Goal: Obtain resource: Download file/media

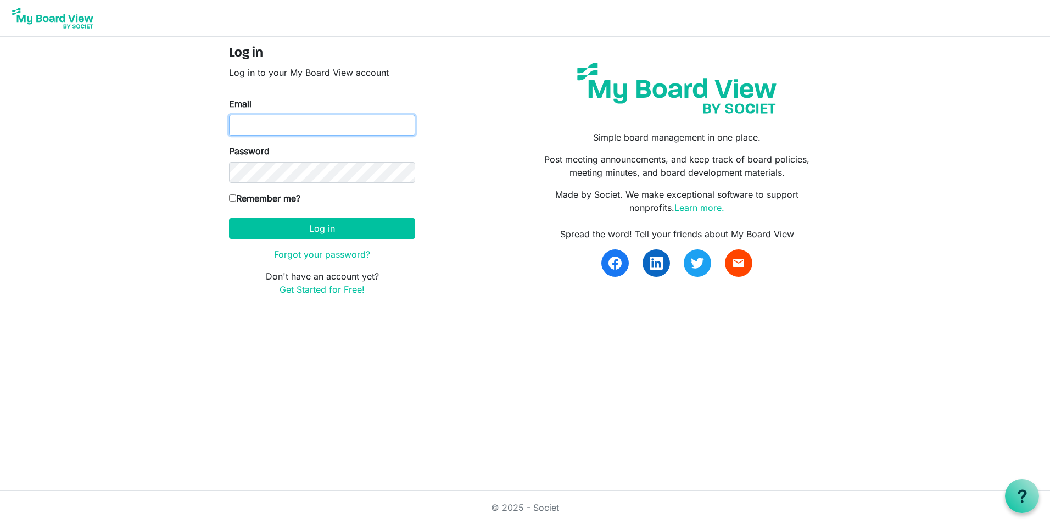
click at [282, 129] on input "Email" at bounding box center [322, 125] width 186 height 21
type input "kboyd@umcfund.com"
click at [237, 198] on label "Remember me?" at bounding box center [264, 198] width 71 height 13
click at [236, 198] on input "Remember me?" at bounding box center [232, 197] width 7 height 7
checkbox input "true"
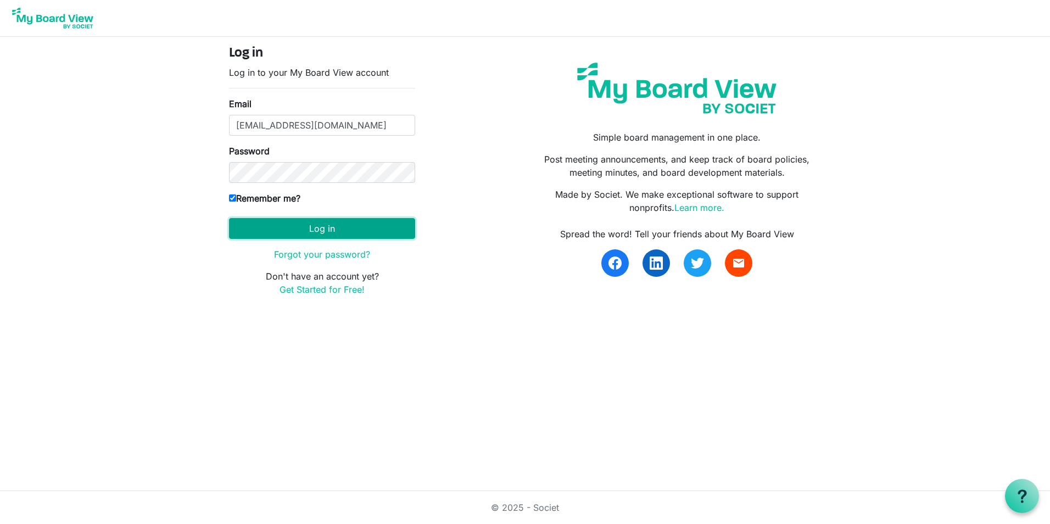
click at [260, 227] on button "Log in" at bounding box center [322, 228] width 186 height 21
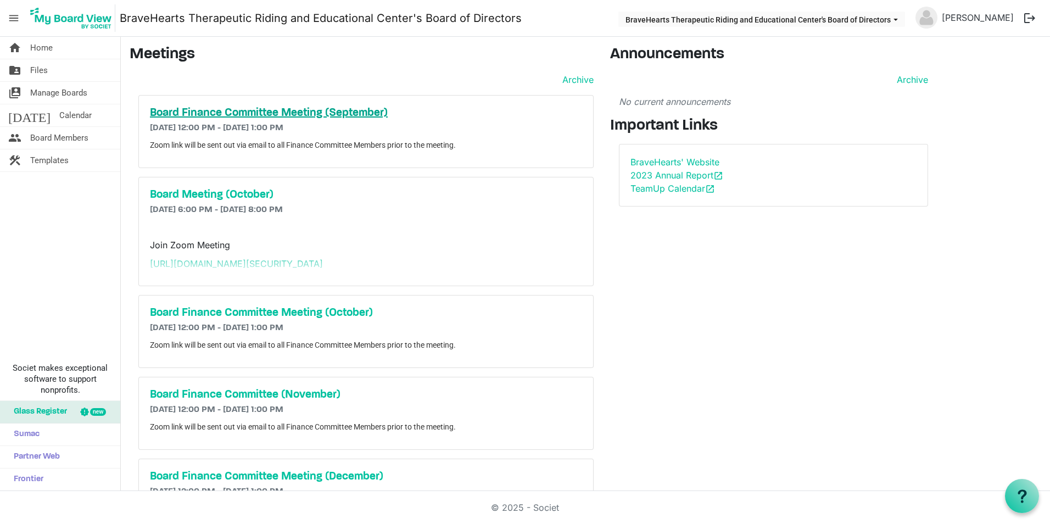
click at [202, 115] on h5 "Board Finance Committee Meeting (September)" at bounding box center [366, 113] width 432 height 13
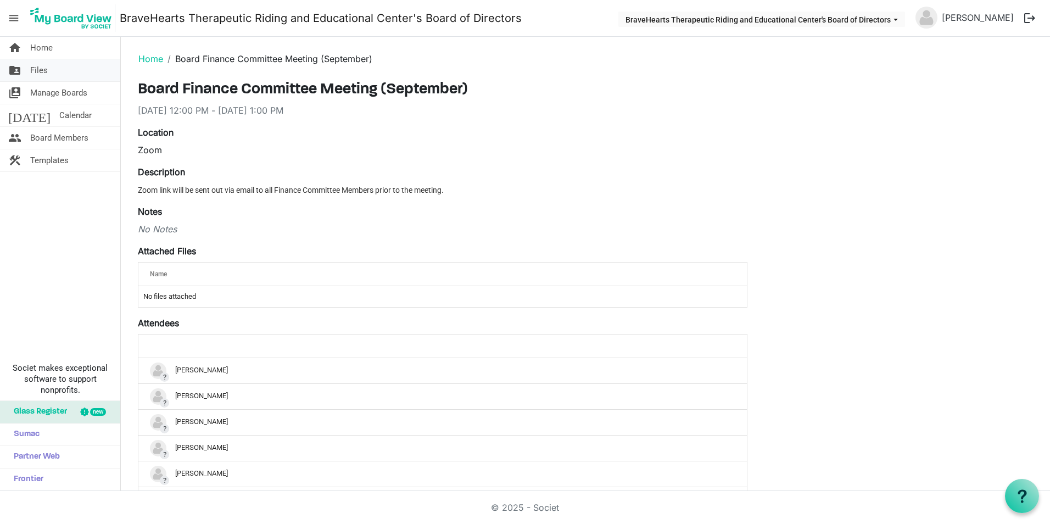
click at [58, 66] on link "folder_shared Files" at bounding box center [60, 70] width 120 height 22
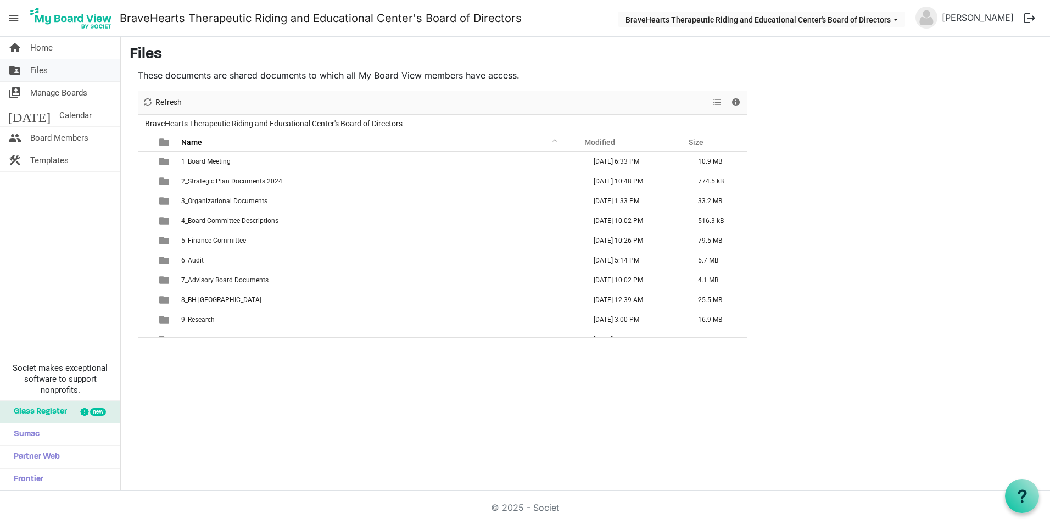
click at [49, 69] on link "folder_shared Files" at bounding box center [60, 70] width 120 height 22
click at [52, 47] on span "Home" at bounding box center [41, 48] width 23 height 22
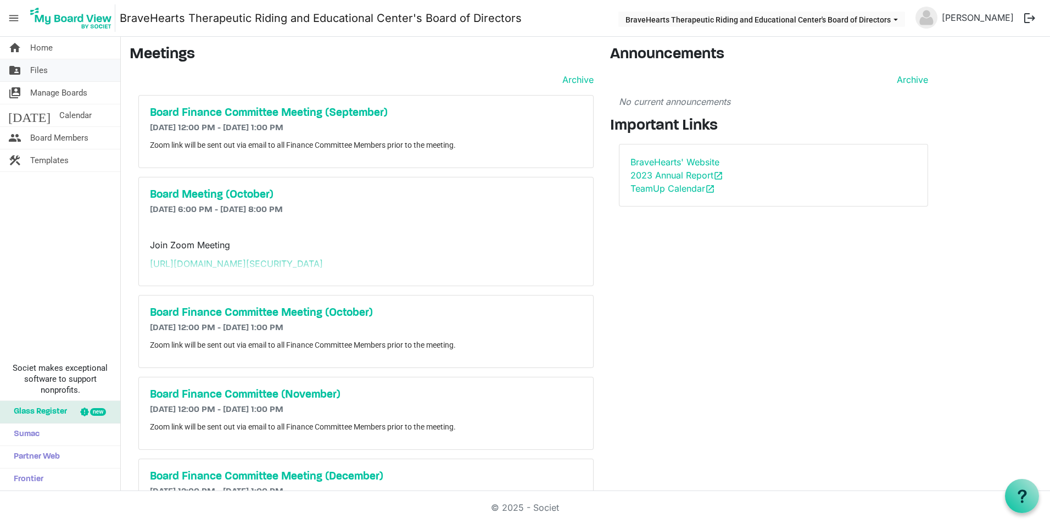
click at [58, 74] on link "folder_shared Files" at bounding box center [60, 70] width 120 height 22
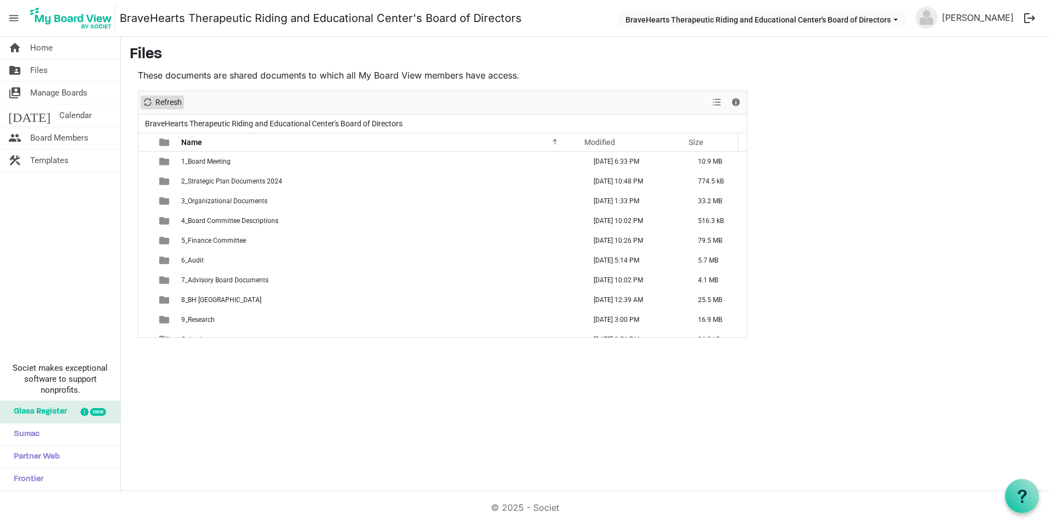
click at [158, 98] on span "Refresh" at bounding box center [168, 103] width 29 height 14
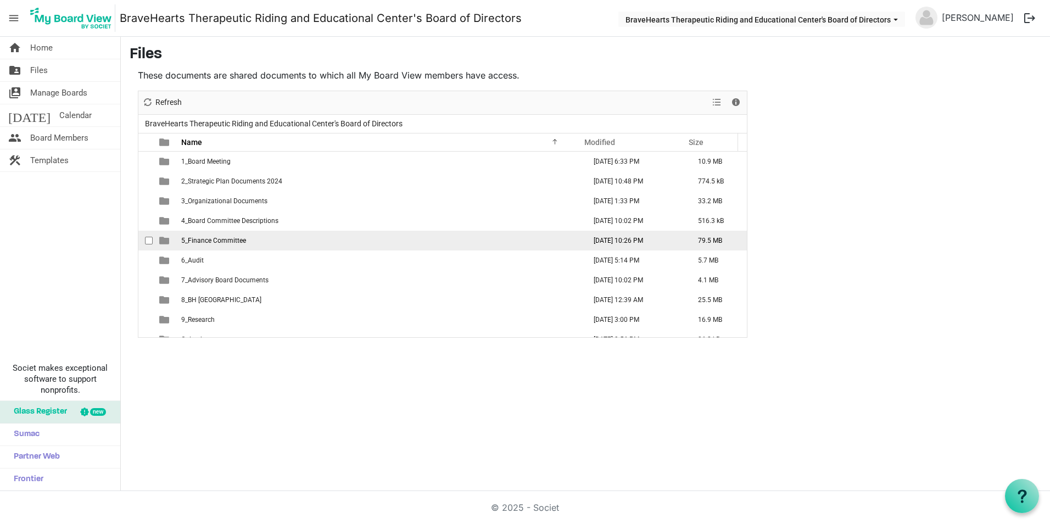
click at [200, 241] on span "5_Finance Committee" at bounding box center [213, 241] width 65 height 8
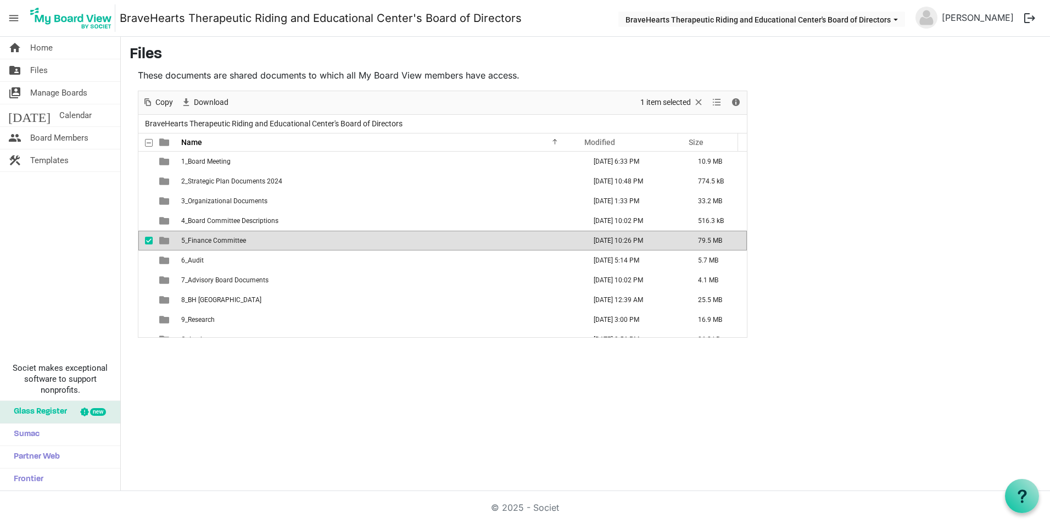
click at [200, 241] on span "5_Finance Committee" at bounding box center [213, 241] width 65 height 8
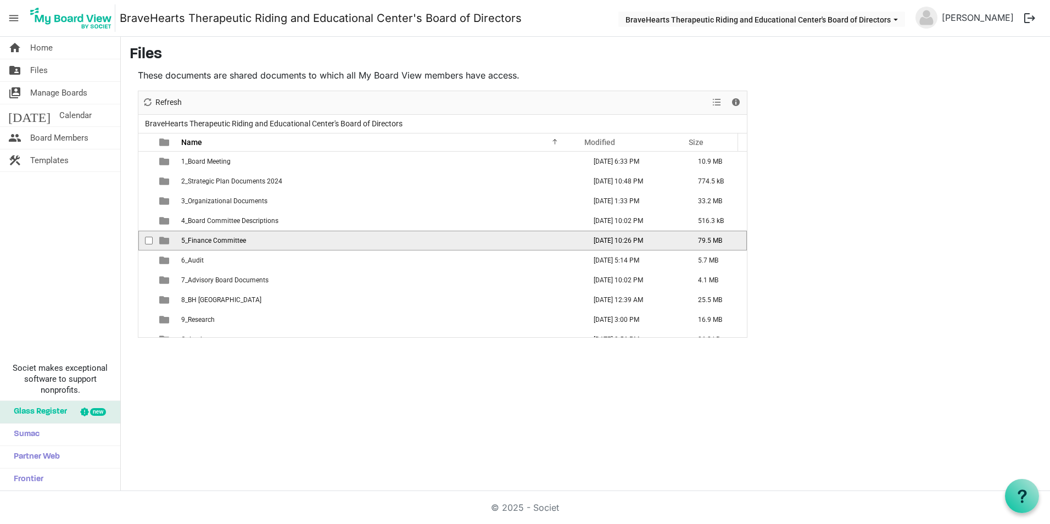
click at [200, 241] on span "5_Finance Committee" at bounding box center [213, 241] width 65 height 8
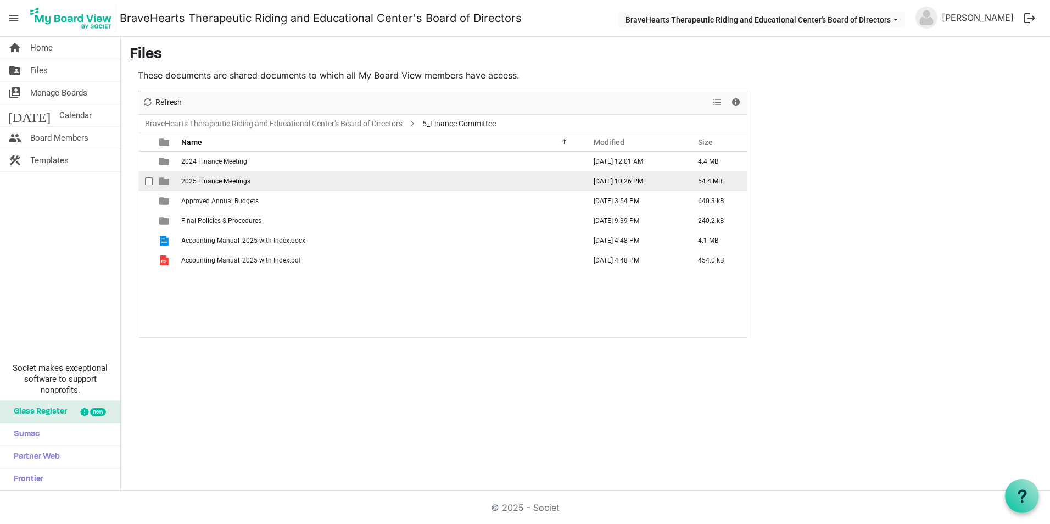
click at [200, 180] on span "2025 Finance Meetings" at bounding box center [215, 181] width 69 height 8
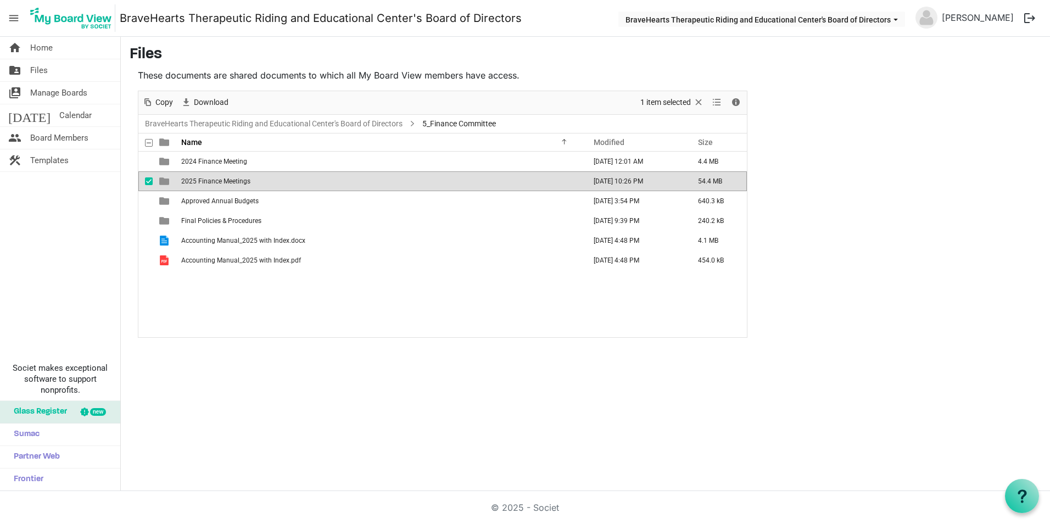
click at [200, 180] on span "2025 Finance Meetings" at bounding box center [215, 181] width 69 height 8
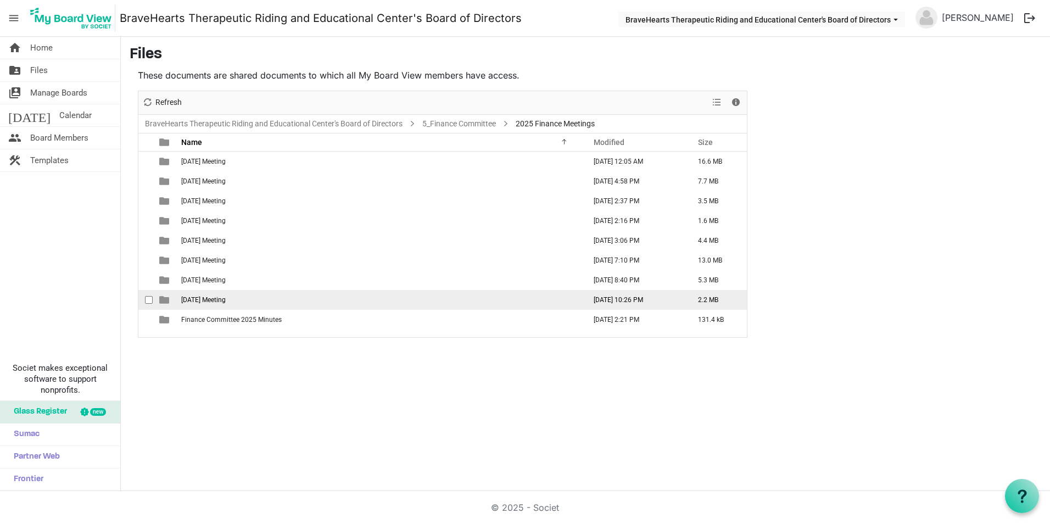
click at [214, 298] on span "[DATE] Meeting" at bounding box center [203, 300] width 44 height 8
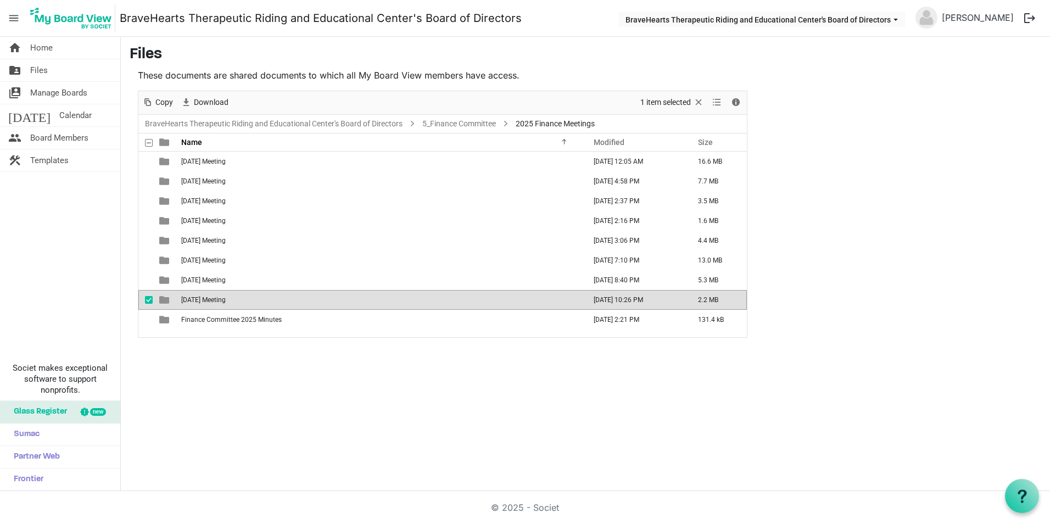
click at [214, 298] on span "[DATE] Meeting" at bounding box center [203, 300] width 44 height 8
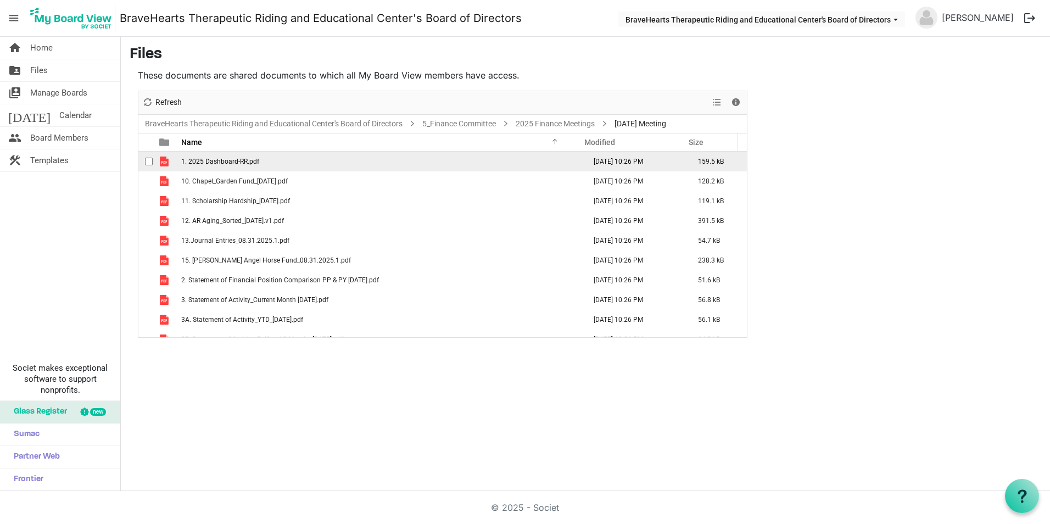
click at [216, 161] on span "1. 2025 Dashboard-RR.pdf" at bounding box center [220, 162] width 78 height 8
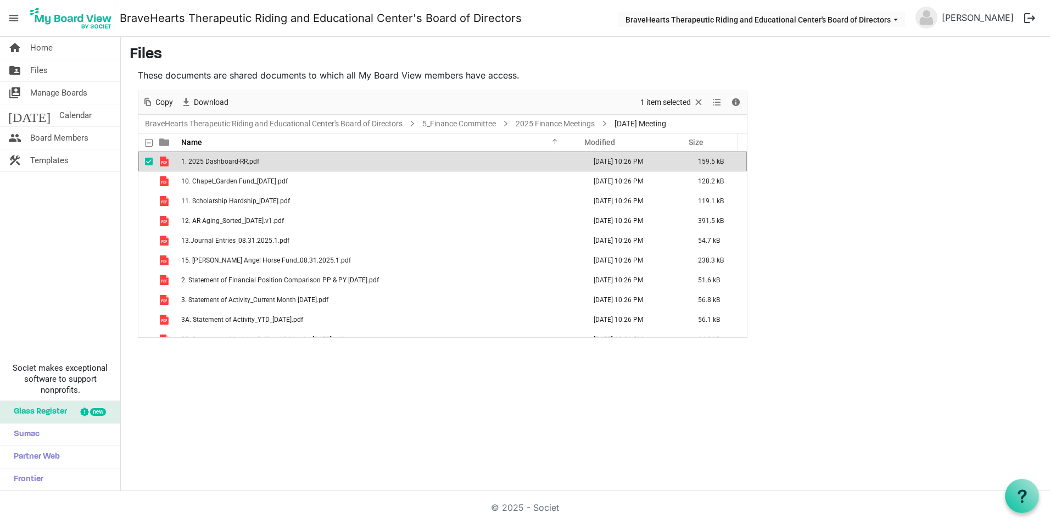
click at [216, 161] on span "1. 2025 Dashboard-RR.pdf" at bounding box center [220, 162] width 78 height 8
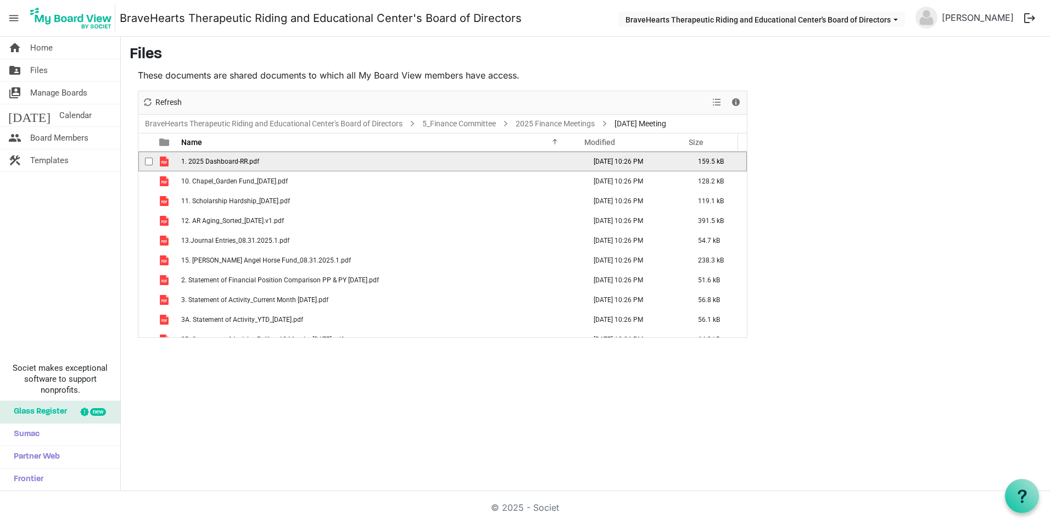
click at [216, 161] on span "1. 2025 Dashboard-RR.pdf" at bounding box center [220, 162] width 78 height 8
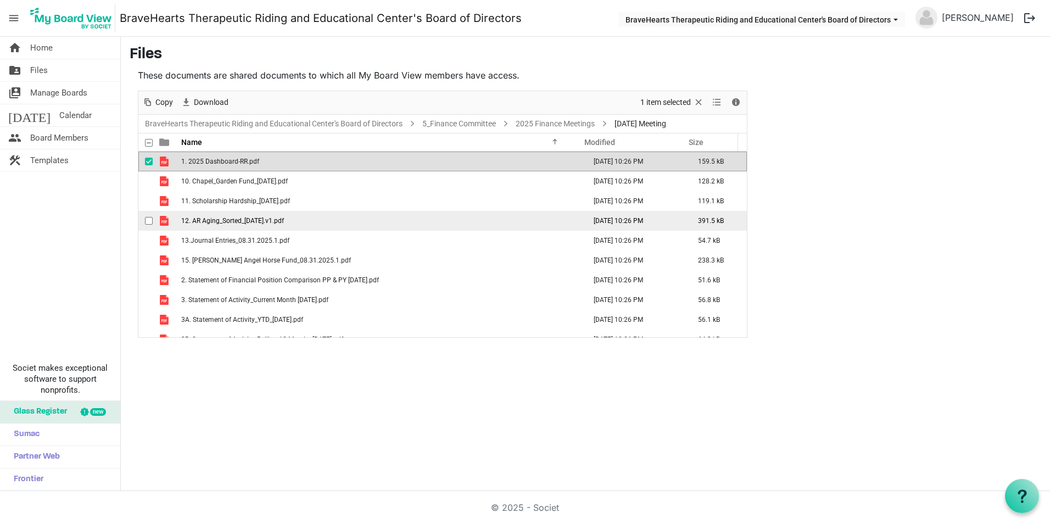
click at [241, 224] on span "12. AR Aging_Sorted_[DATE].v1.pdf" at bounding box center [232, 221] width 103 height 8
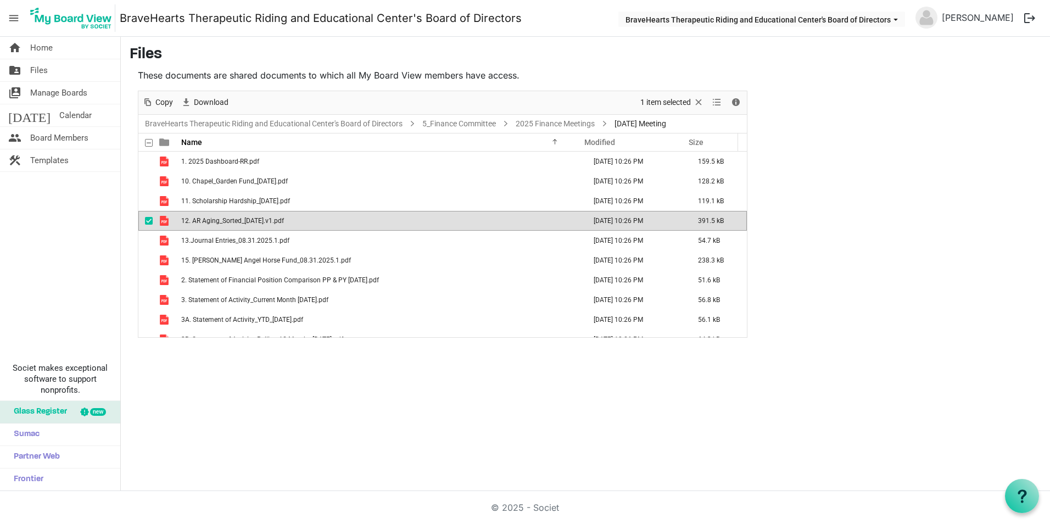
click at [241, 224] on span "12. AR Aging_Sorted_[DATE].v1.pdf" at bounding box center [232, 221] width 103 height 8
click at [212, 220] on span "12. AR Aging_Sorted_[DATE].v1.pdf" at bounding box center [232, 221] width 103 height 8
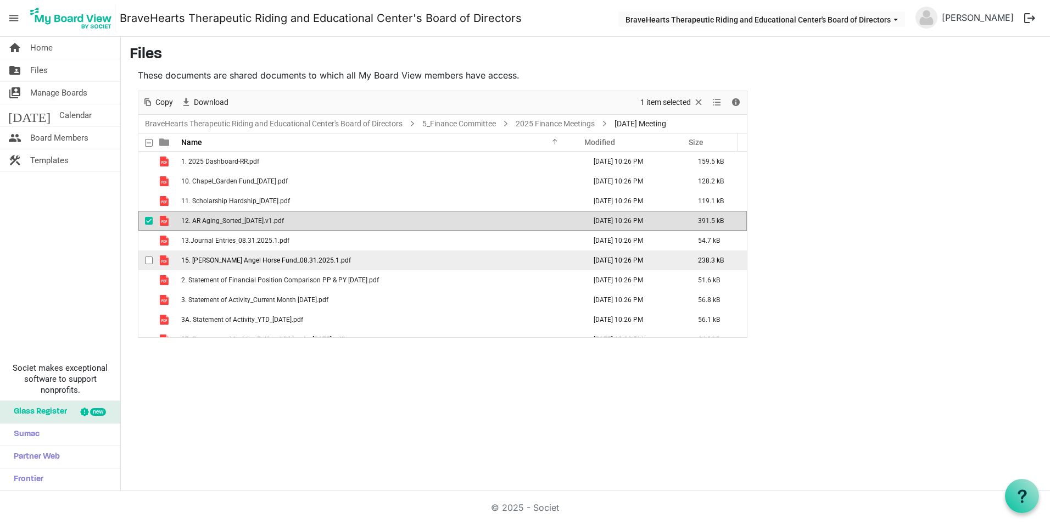
click at [270, 258] on span "15. [PERSON_NAME] Angel Horse Fund_08.31.2025.1.pdf" at bounding box center [266, 260] width 170 height 8
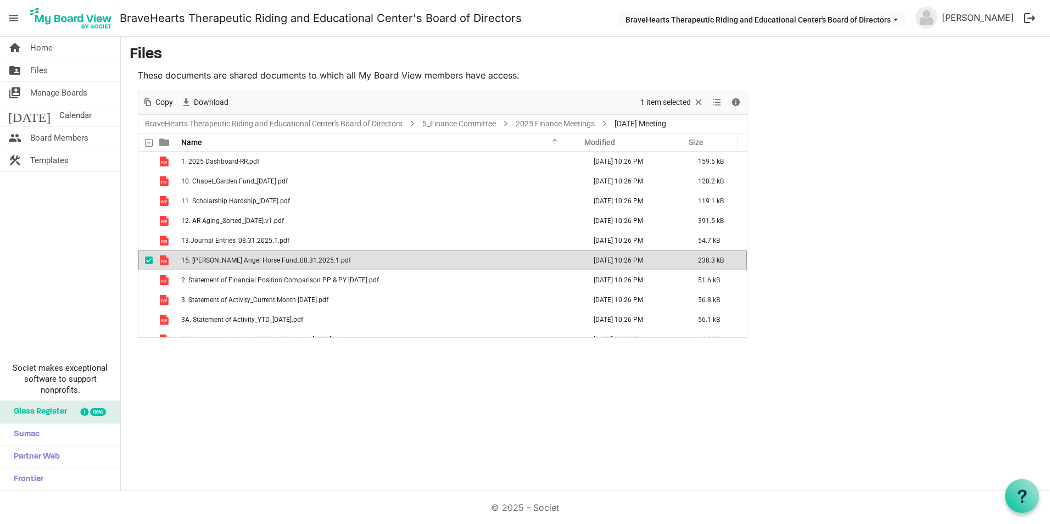
click at [270, 258] on span "15. [PERSON_NAME] Angel Horse Fund_08.31.2025.1.pdf" at bounding box center [266, 260] width 170 height 8
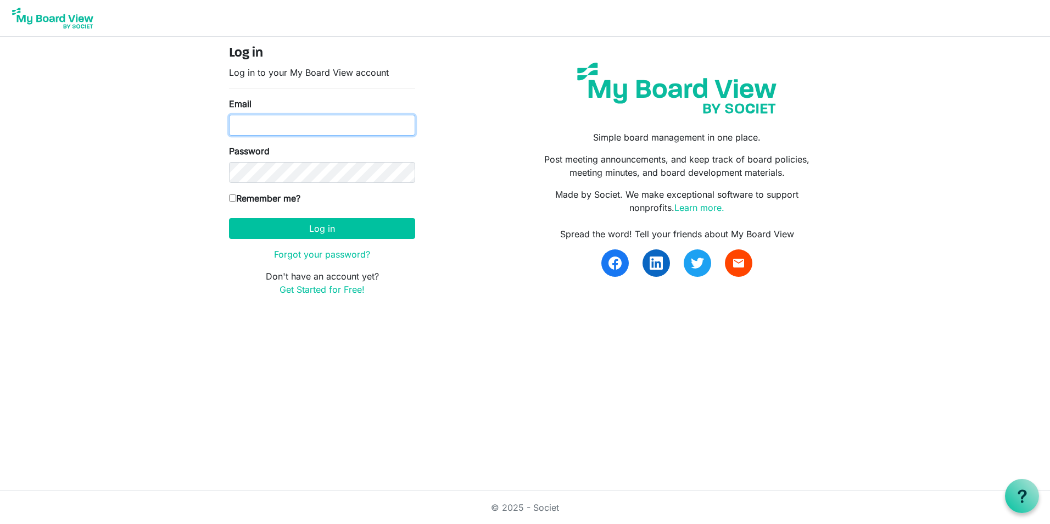
click at [248, 130] on input "Email" at bounding box center [322, 125] width 186 height 21
type input "[EMAIL_ADDRESS][DOMAIN_NAME]"
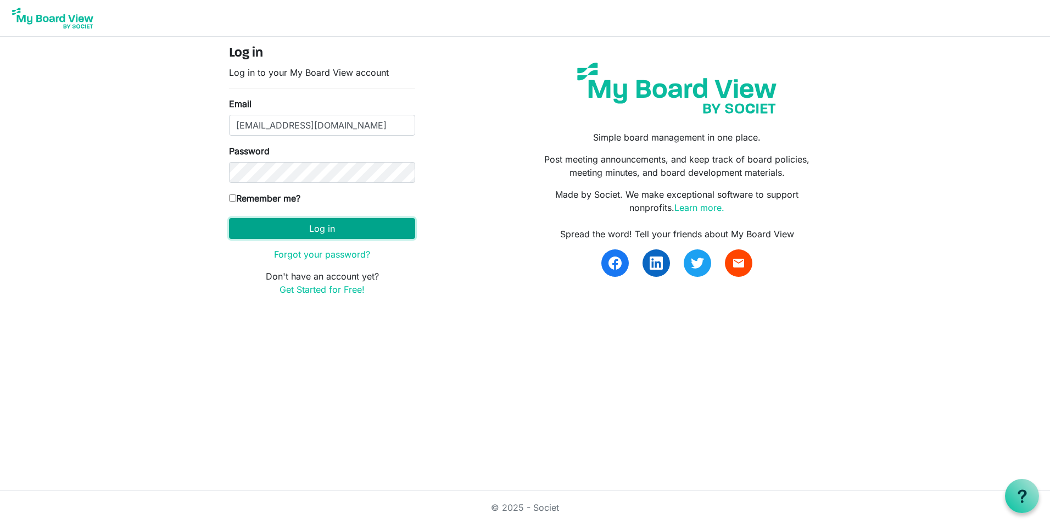
click at [271, 222] on button "Log in" at bounding box center [322, 228] width 186 height 21
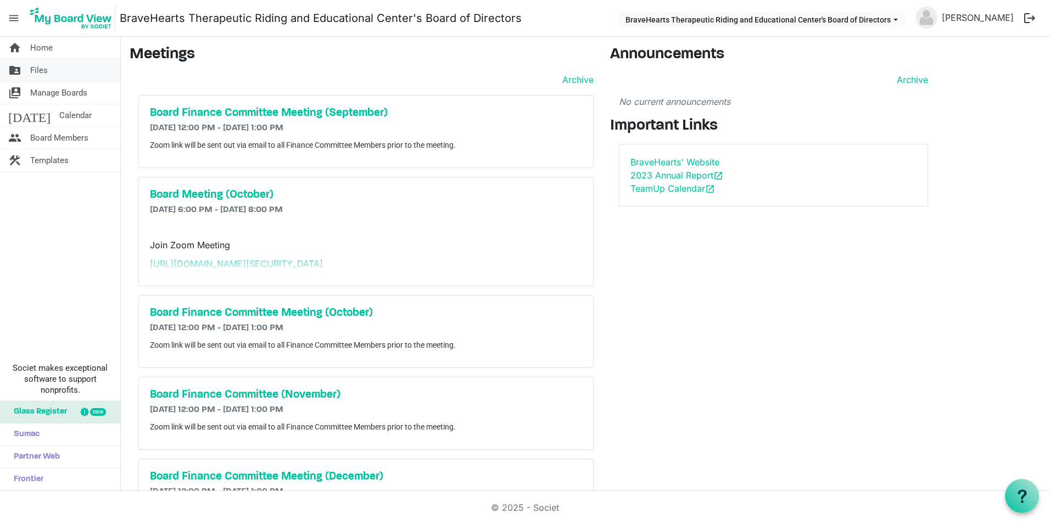
click at [48, 66] on link "folder_shared Files" at bounding box center [60, 70] width 120 height 22
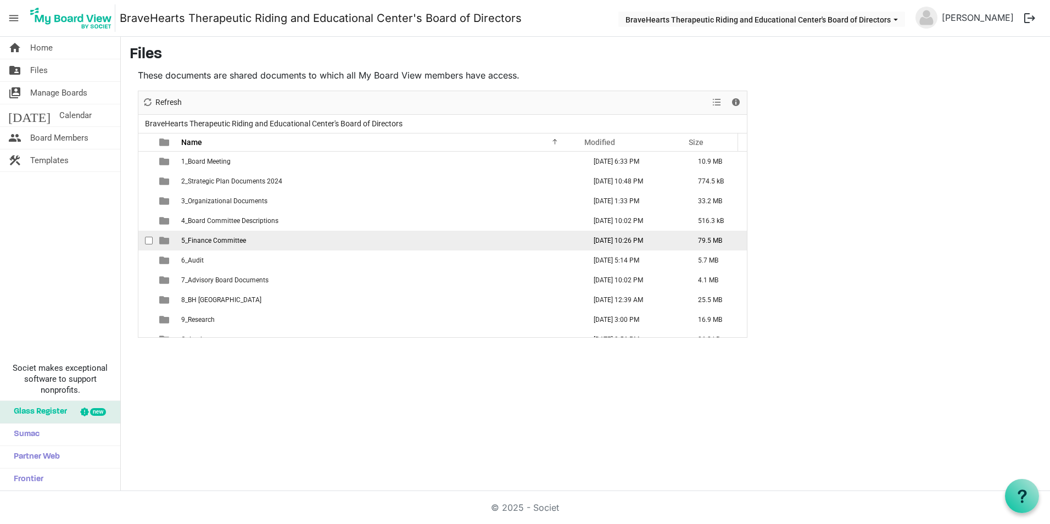
click at [218, 242] on span "5_Finance Committee" at bounding box center [213, 241] width 65 height 8
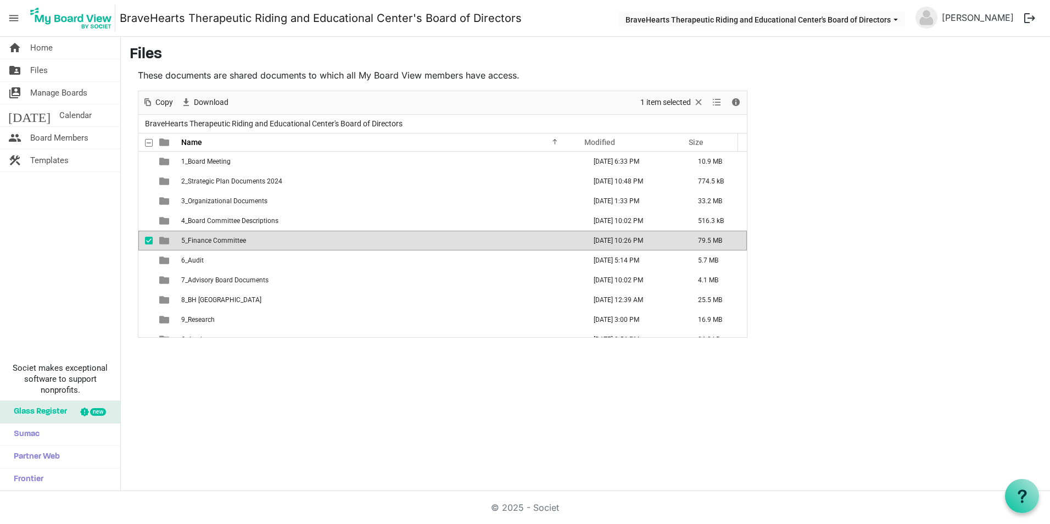
click at [218, 242] on span "5_Finance Committee" at bounding box center [213, 241] width 65 height 8
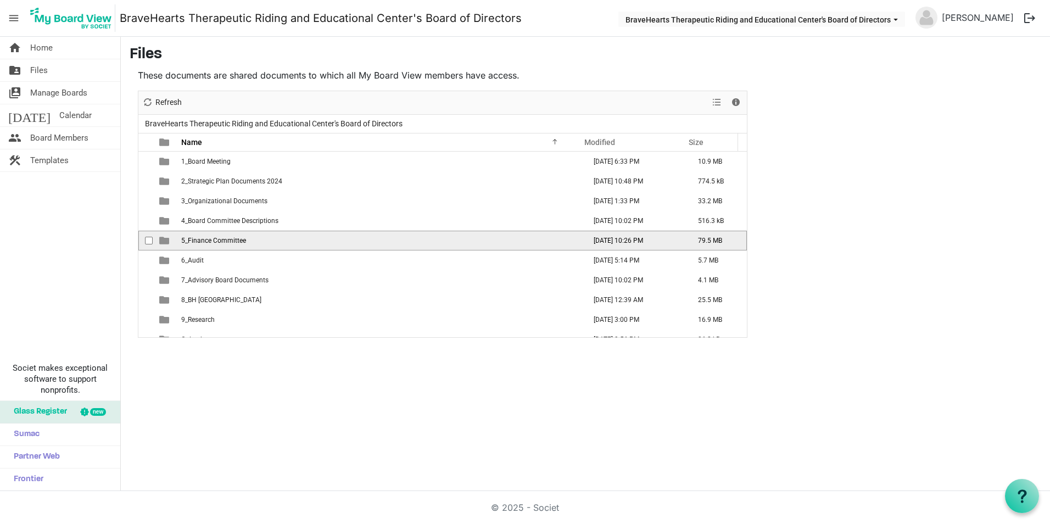
click at [218, 242] on span "5_Finance Committee" at bounding box center [213, 241] width 65 height 8
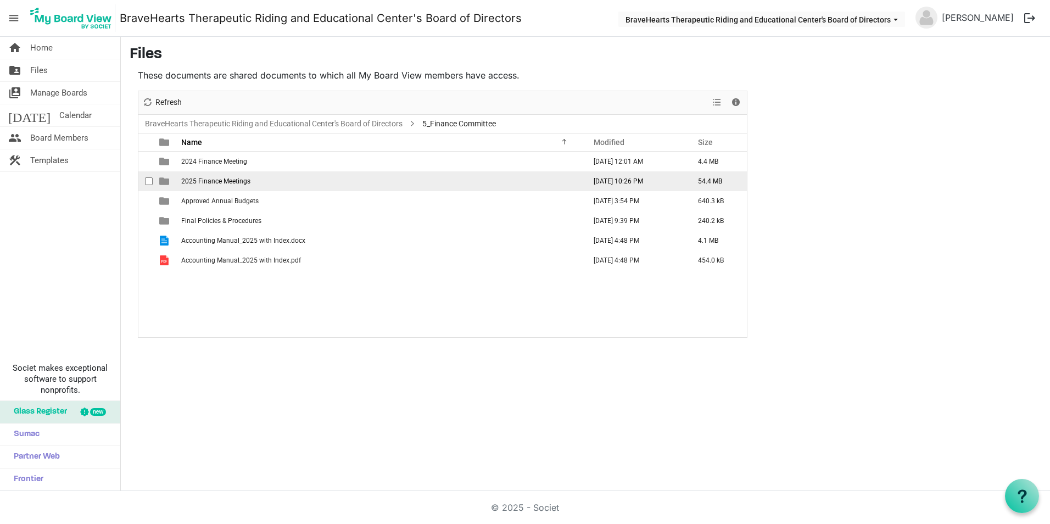
click at [210, 180] on span "2025 Finance Meetings" at bounding box center [215, 181] width 69 height 8
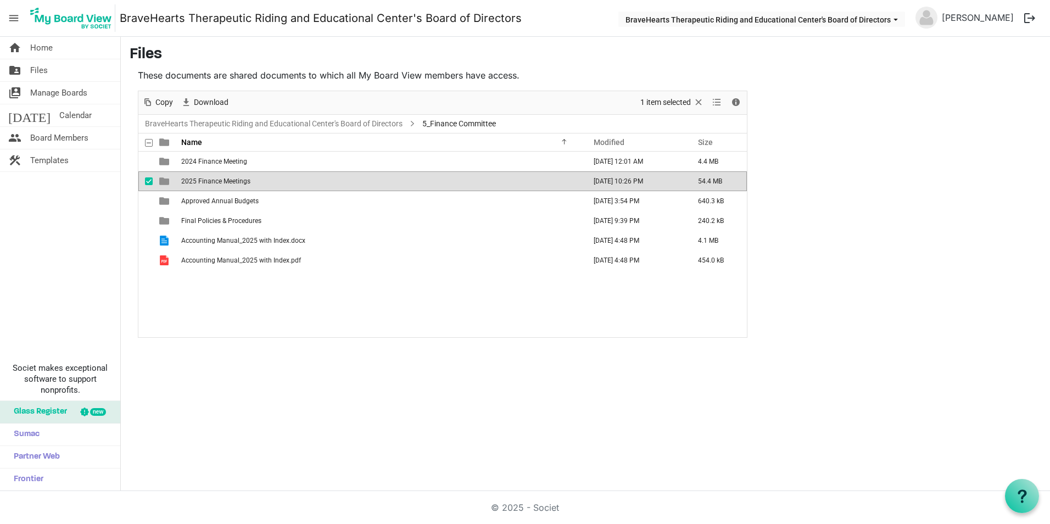
click at [210, 180] on span "2025 Finance Meetings" at bounding box center [215, 181] width 69 height 8
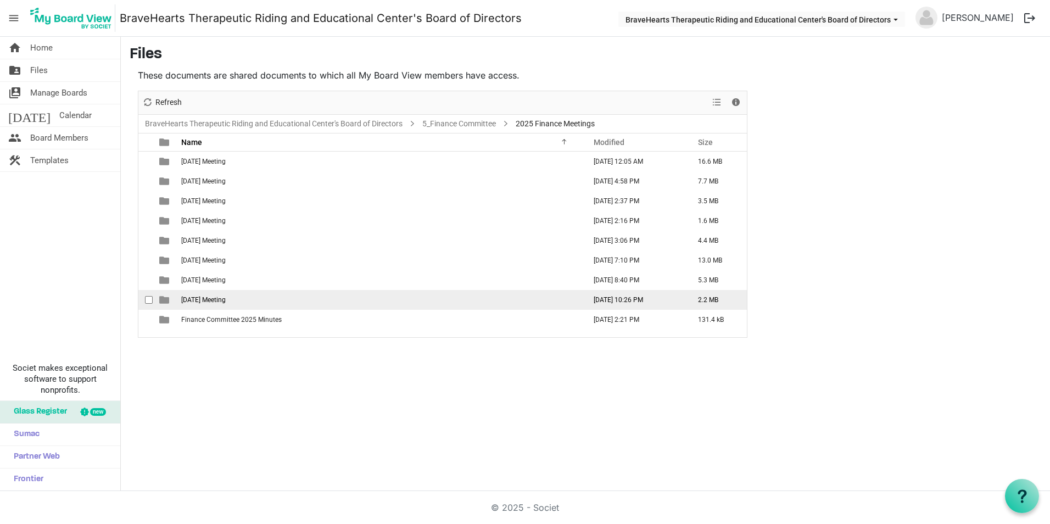
click at [212, 298] on span "[DATE] Meeting" at bounding box center [203, 300] width 44 height 8
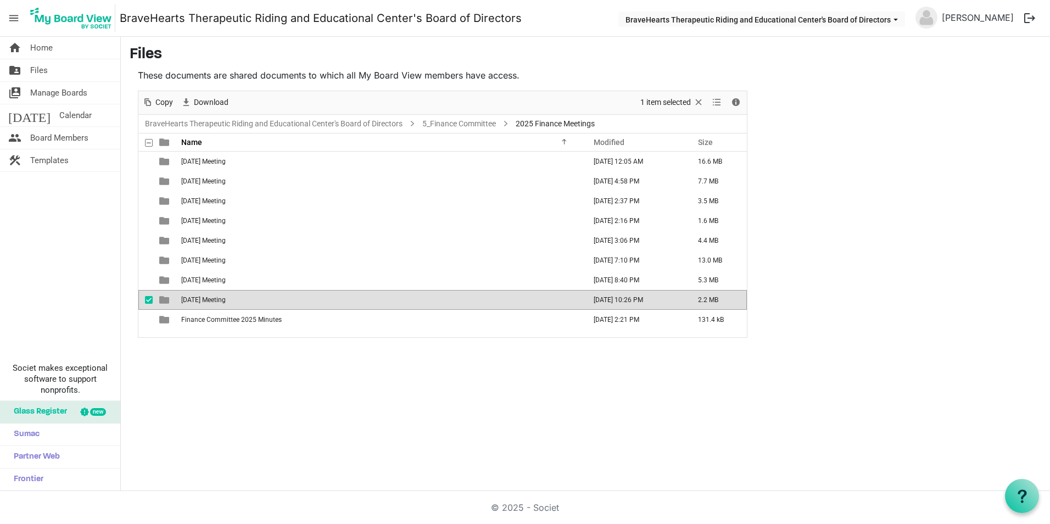
click at [212, 298] on span "[DATE] Meeting" at bounding box center [203, 300] width 44 height 8
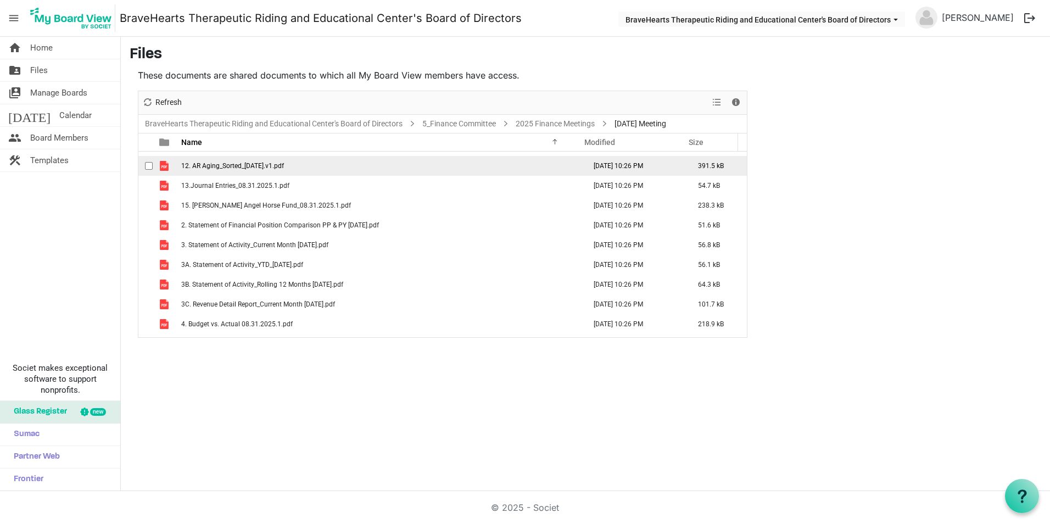
scroll to position [110, 0]
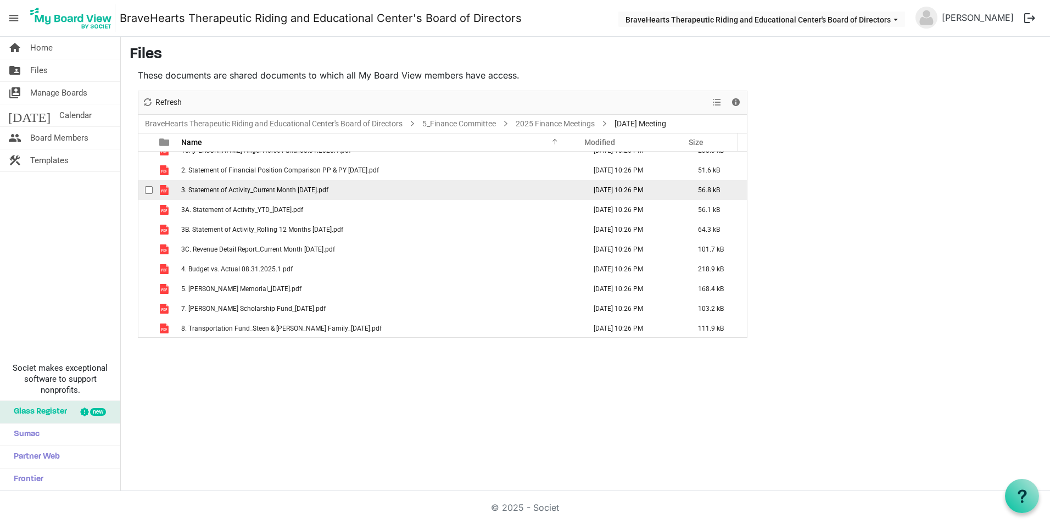
click at [232, 191] on span "3. Statement of Activity_Current Month [DATE].pdf" at bounding box center [254, 190] width 147 height 8
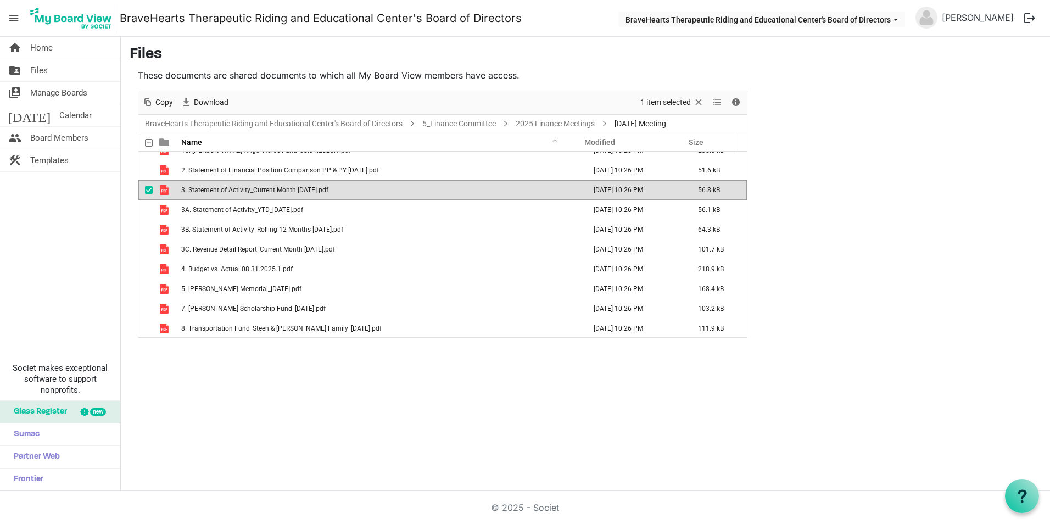
click at [232, 191] on span "3. Statement of Activity_Current Month 08.31.2025.pdf" at bounding box center [254, 190] width 147 height 8
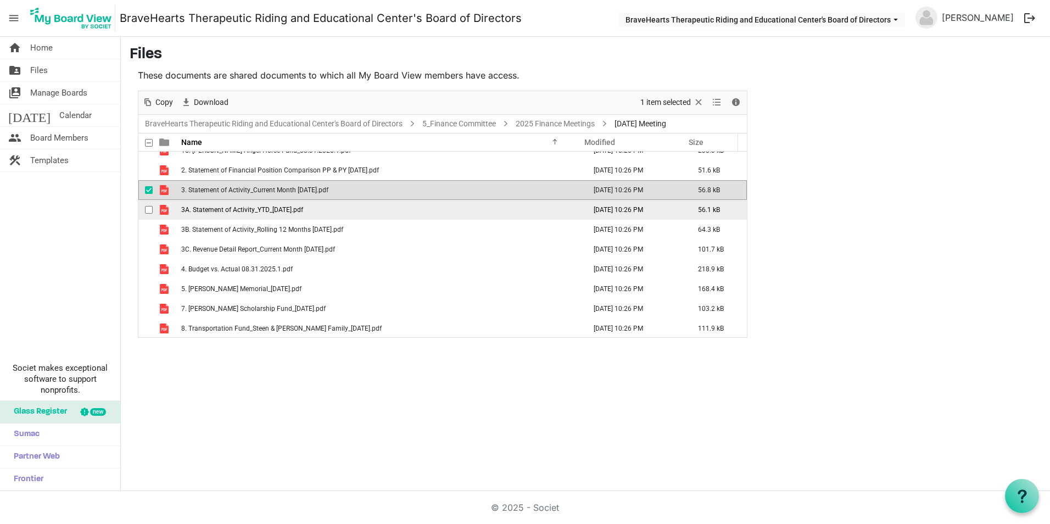
click at [286, 209] on span "3A. Statement of Activity_YTD_08.31.2025.pdf" at bounding box center [242, 210] width 122 height 8
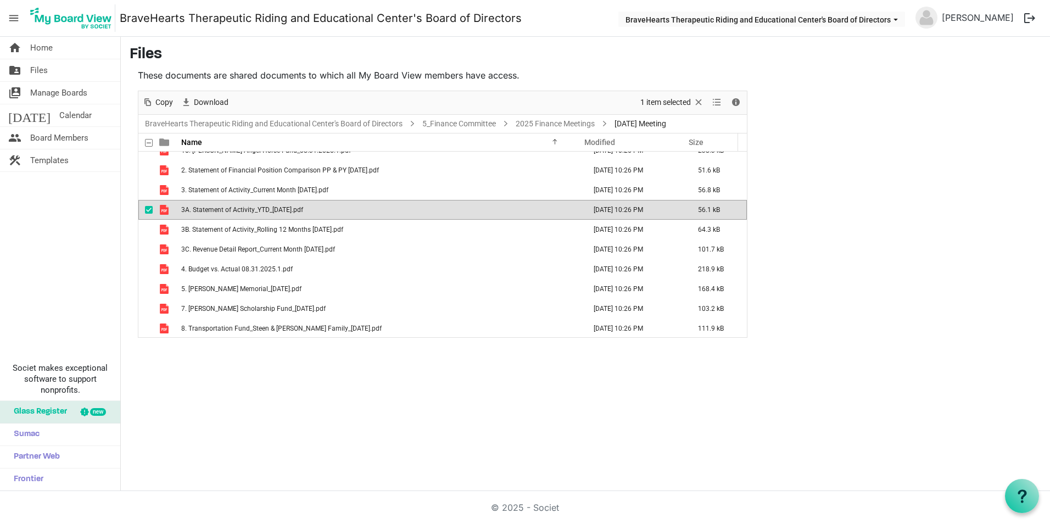
click at [286, 209] on span "3A. Statement of Activity_YTD_08.31.2025.pdf" at bounding box center [242, 210] width 122 height 8
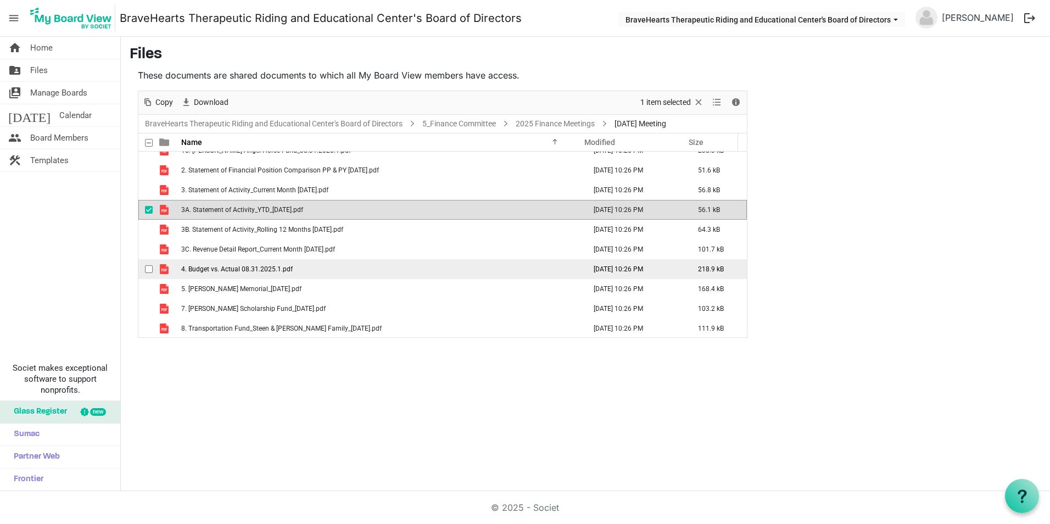
click at [230, 270] on span "4. Budget vs. Actual 08.31.2025.1.pdf" at bounding box center [236, 269] width 111 height 8
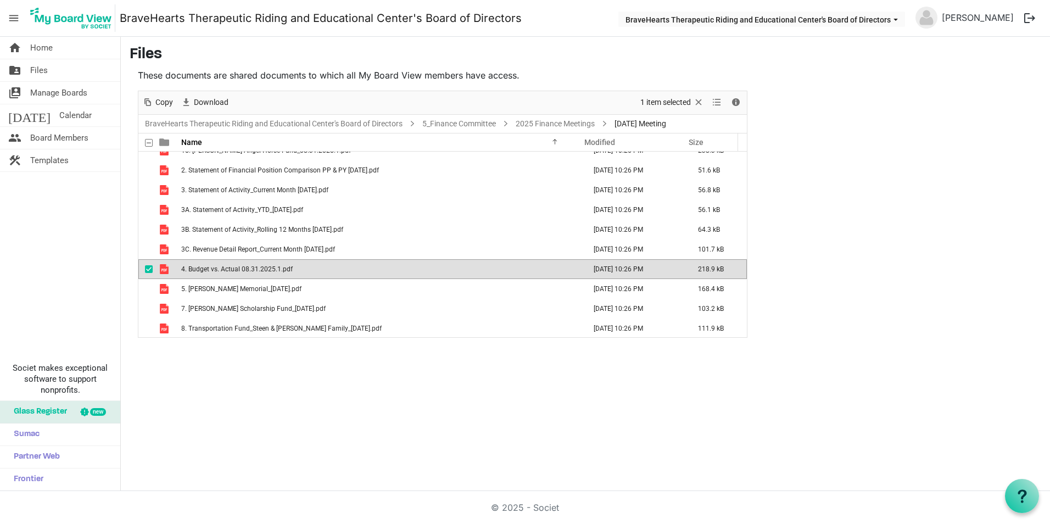
click at [230, 270] on span "4. Budget vs. Actual 08.31.2025.1.pdf" at bounding box center [236, 269] width 111 height 8
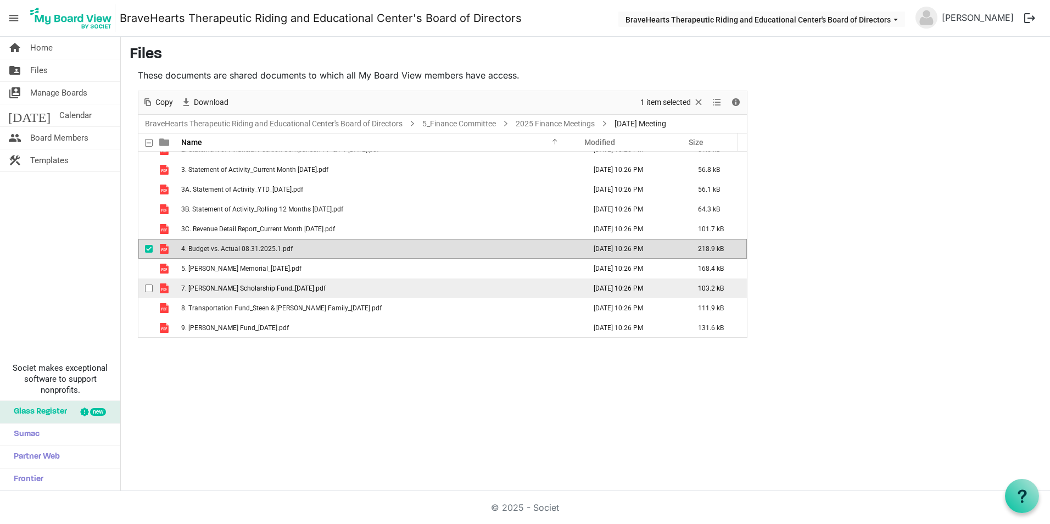
scroll to position [131, 0]
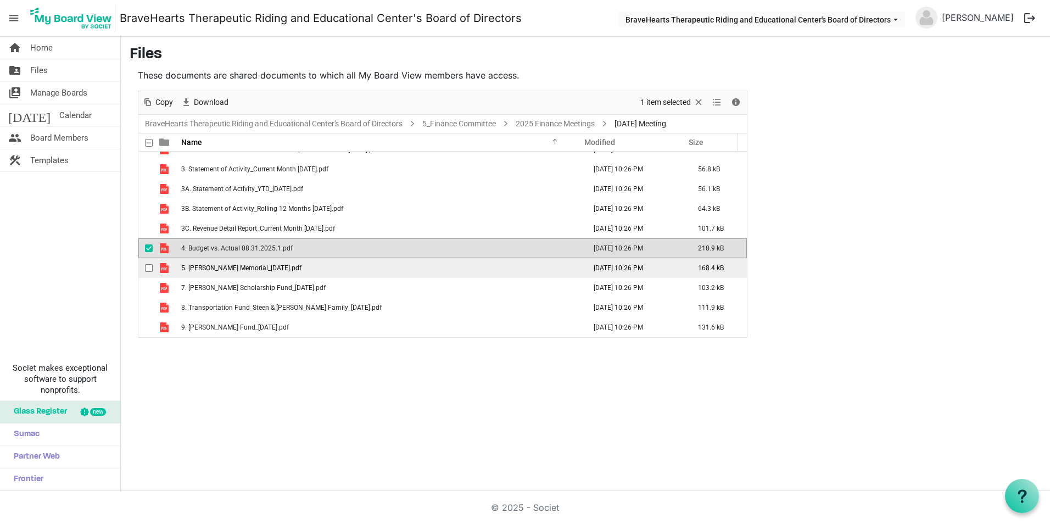
click at [237, 264] on span "5. CJ Boyd Memorial_08.31.2025.pdf" at bounding box center [241, 268] width 120 height 8
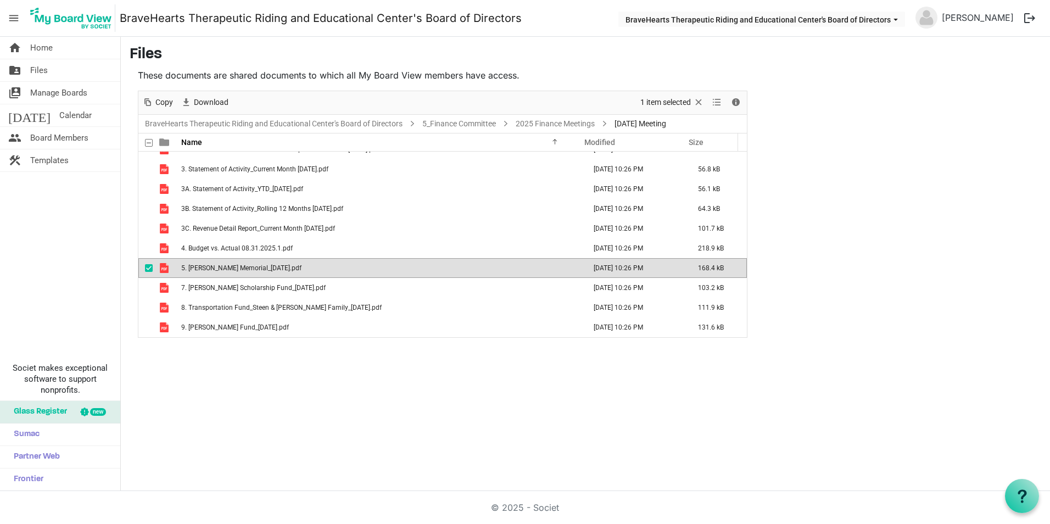
click at [237, 264] on span "5. CJ Boyd Memorial_08.31.2025.pdf" at bounding box center [241, 268] width 120 height 8
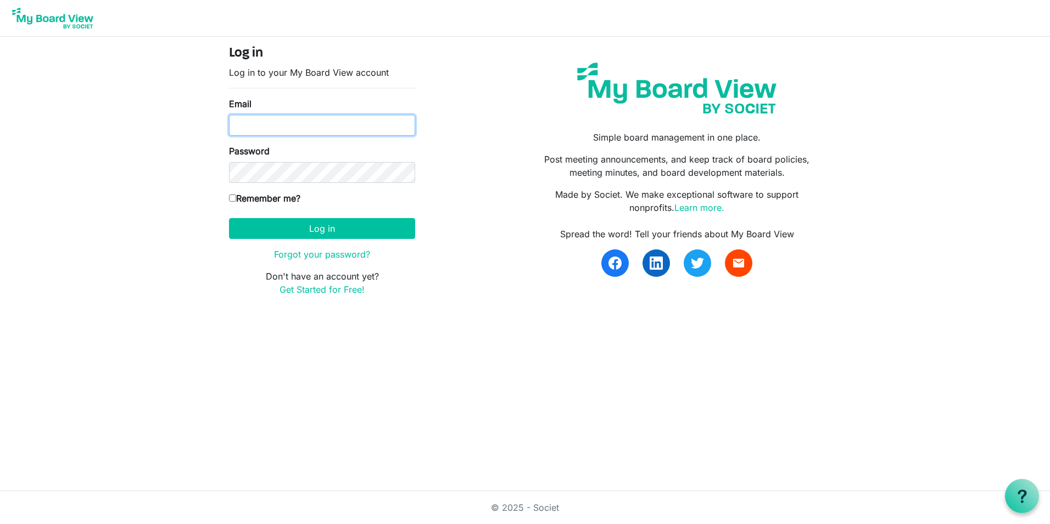
click at [312, 126] on input "Email" at bounding box center [322, 125] width 186 height 21
type input "[EMAIL_ADDRESS][DOMAIN_NAME]"
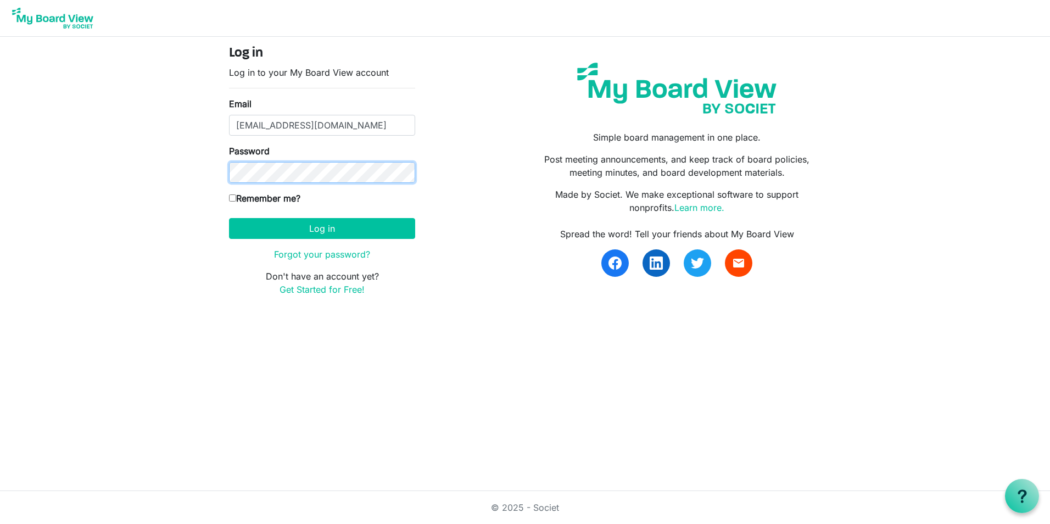
click at [229, 218] on button "Log in" at bounding box center [322, 228] width 186 height 21
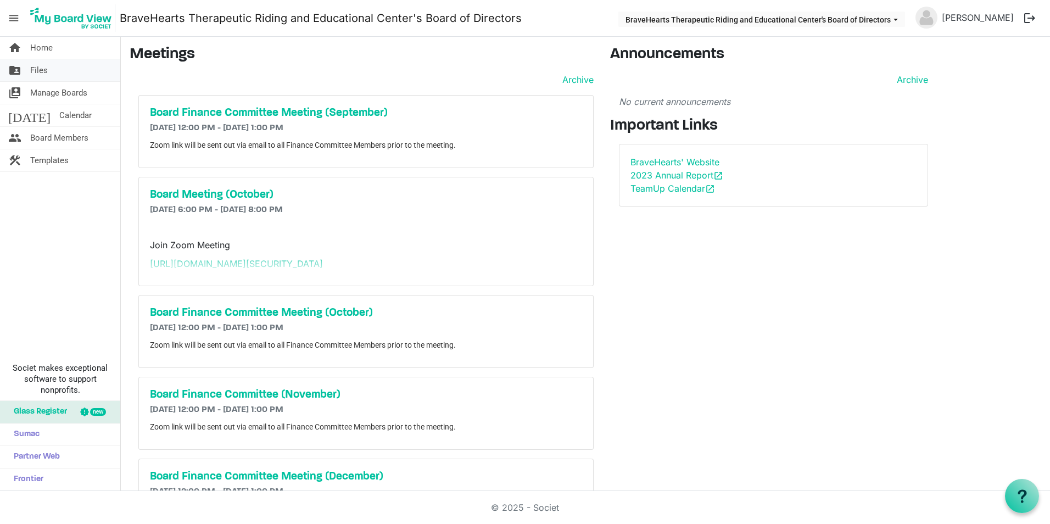
click at [63, 70] on link "folder_shared Files" at bounding box center [60, 70] width 120 height 22
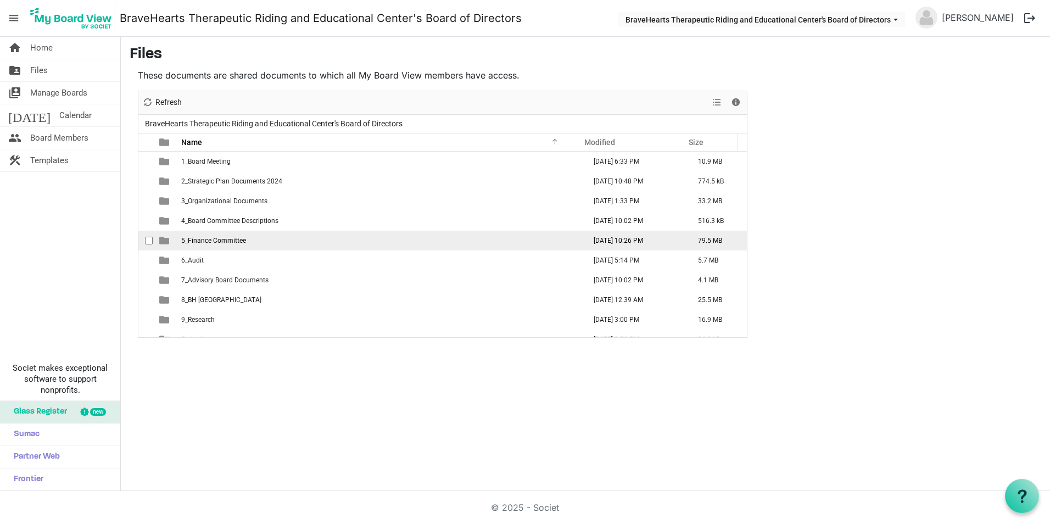
click at [206, 242] on span "5_Finance Committee" at bounding box center [213, 241] width 65 height 8
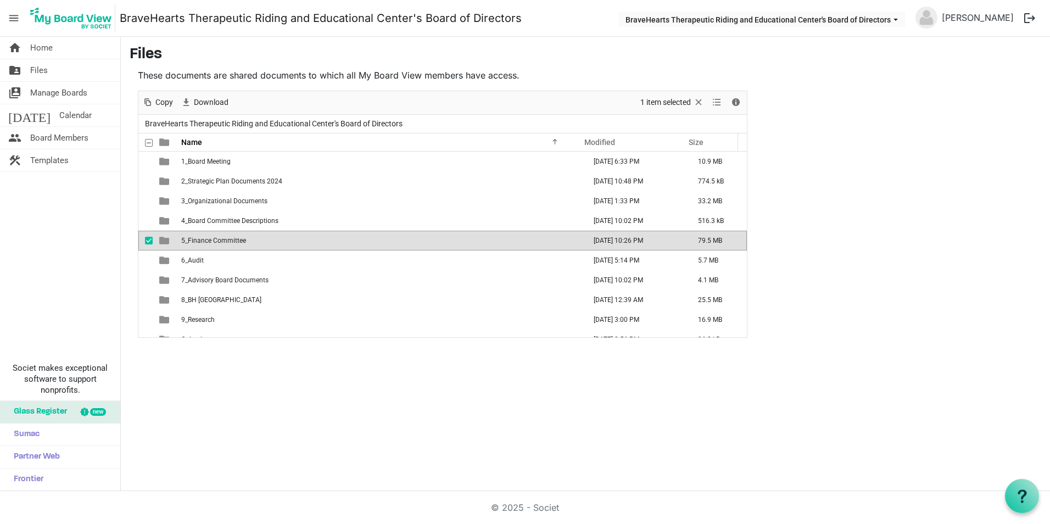
click at [203, 239] on span "5_Finance Committee" at bounding box center [213, 241] width 65 height 8
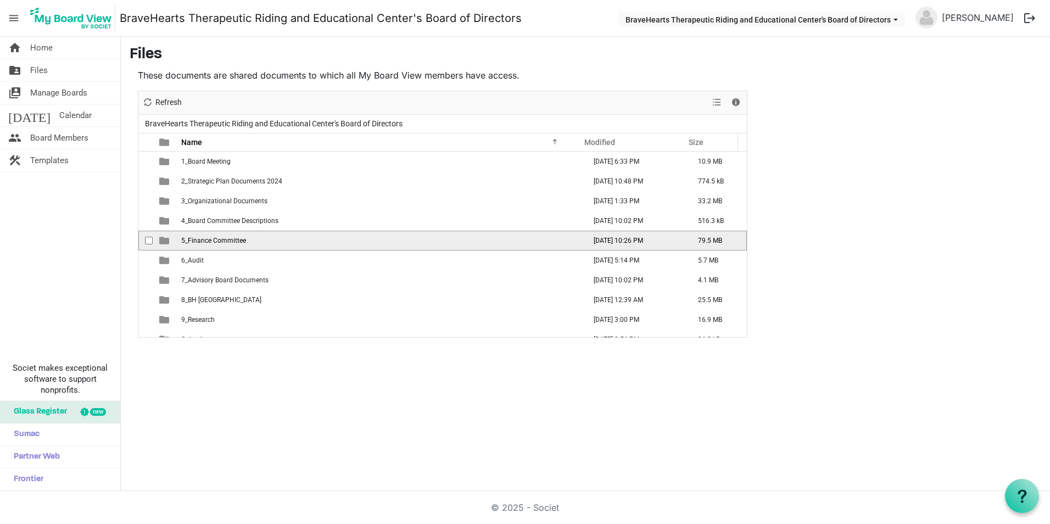
click at [203, 239] on span "5_Finance Committee" at bounding box center [213, 241] width 65 height 8
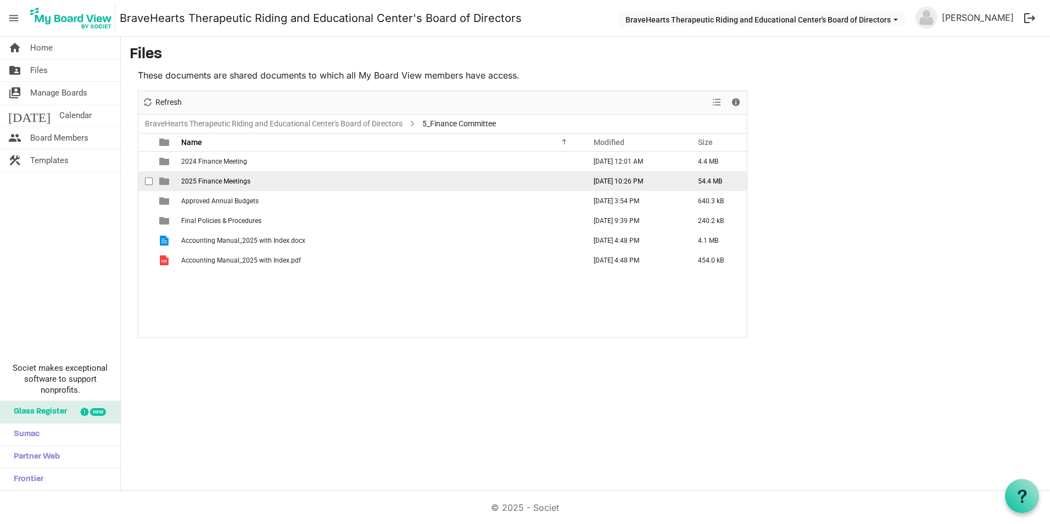
click at [199, 183] on span "2025 Finance Meetings" at bounding box center [215, 181] width 69 height 8
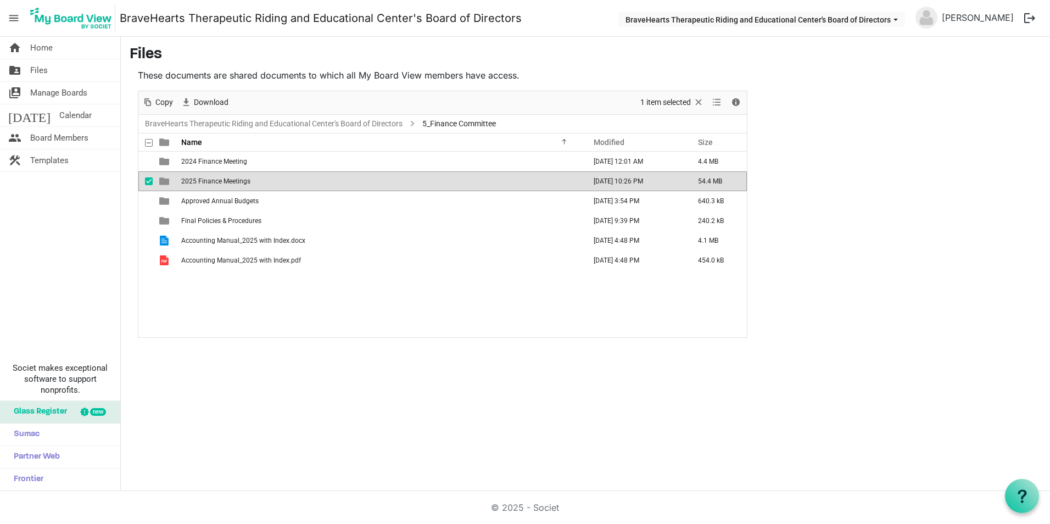
click at [199, 183] on span "2025 Finance Meetings" at bounding box center [215, 181] width 69 height 8
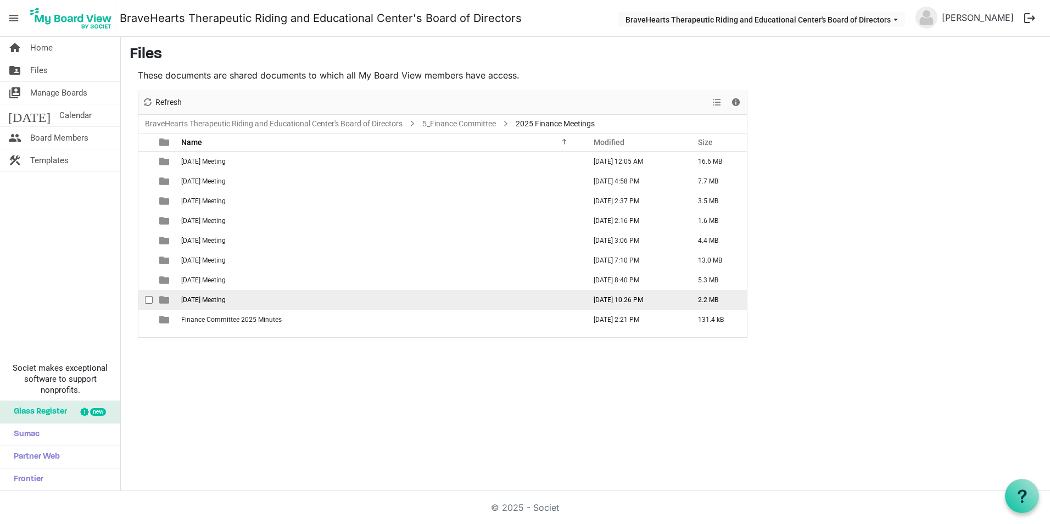
click at [206, 299] on span "[DATE] Meeting" at bounding box center [203, 300] width 44 height 8
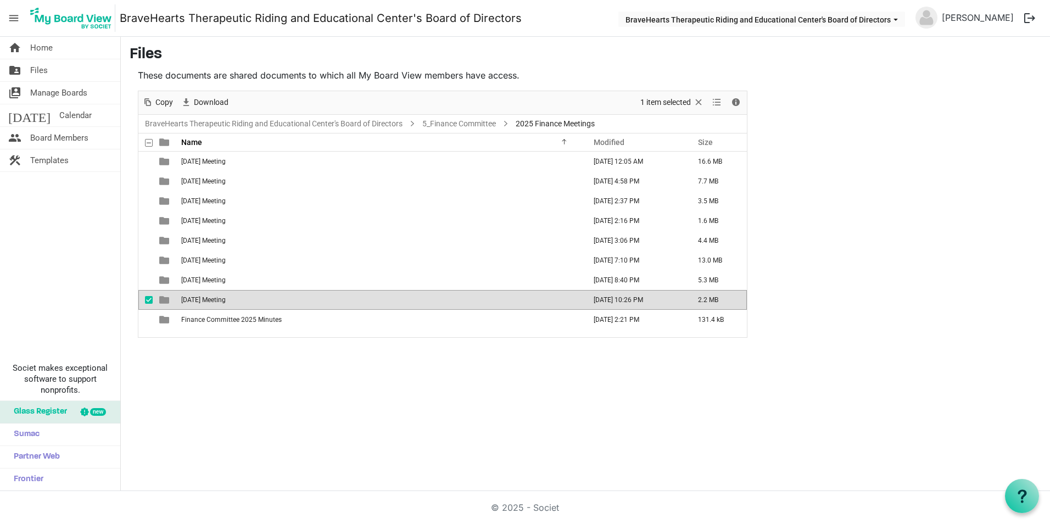
click at [206, 299] on span "[DATE] Meeting" at bounding box center [203, 300] width 44 height 8
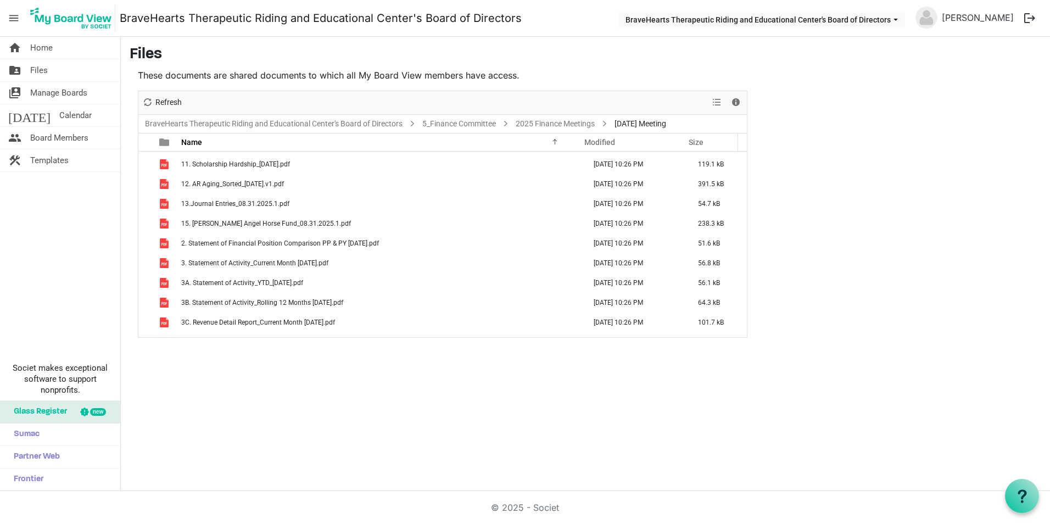
scroll to position [21, 0]
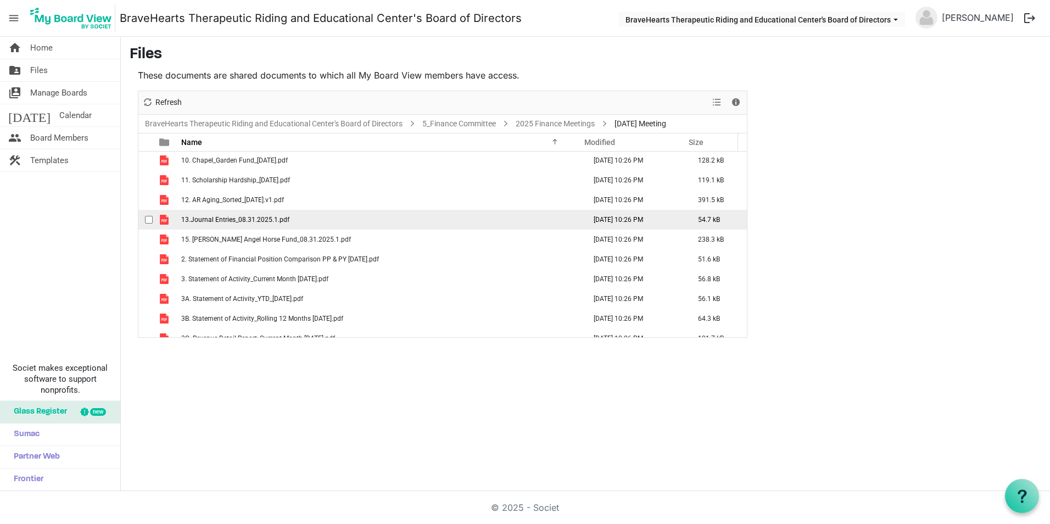
click at [233, 222] on span "13.Journal Entries_08.31.2025.1.pdf" at bounding box center [235, 220] width 108 height 8
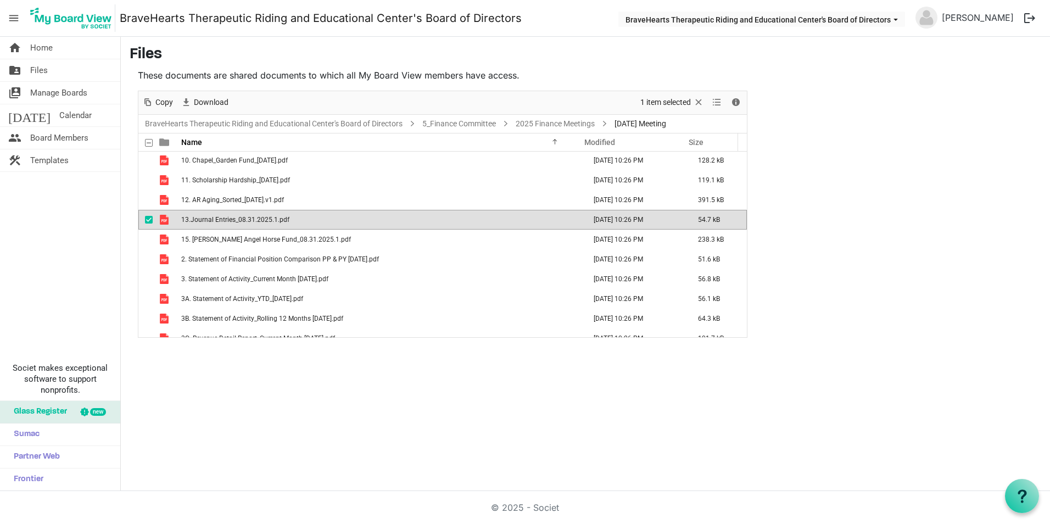
click at [233, 222] on span "13.Journal Entries_08.31.2025.1.pdf" at bounding box center [235, 220] width 108 height 8
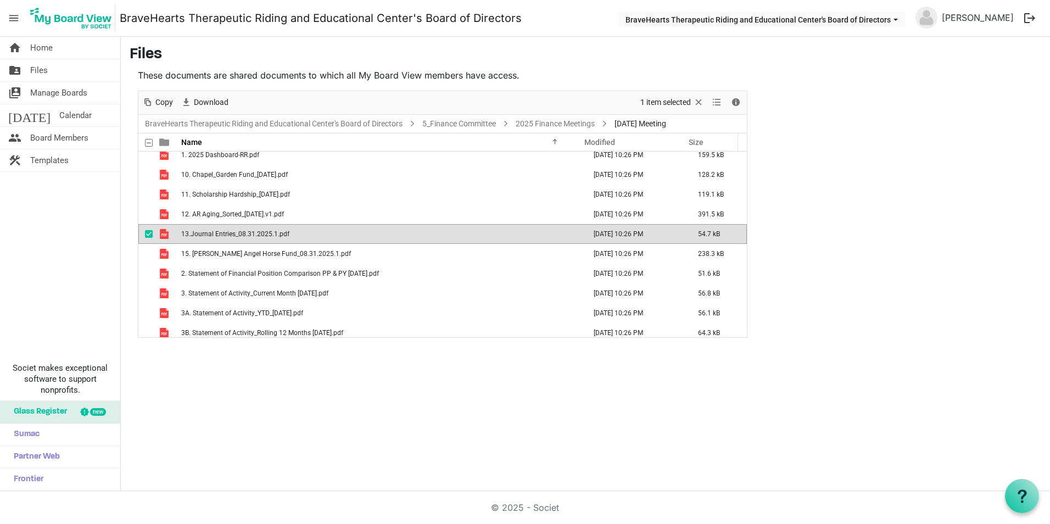
scroll to position [0, 0]
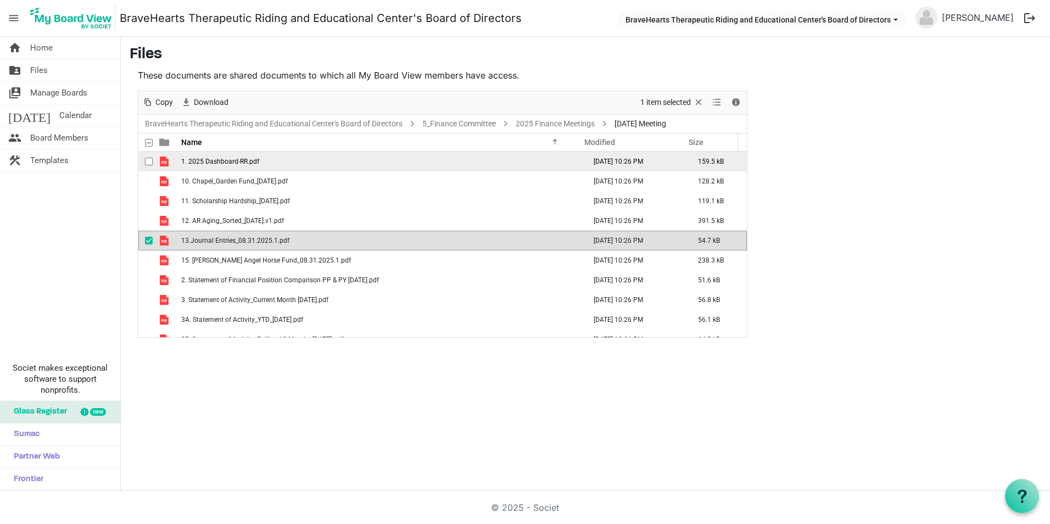
click at [233, 156] on td "1. 2025 Dashboard-RR.pdf" at bounding box center [380, 162] width 404 height 20
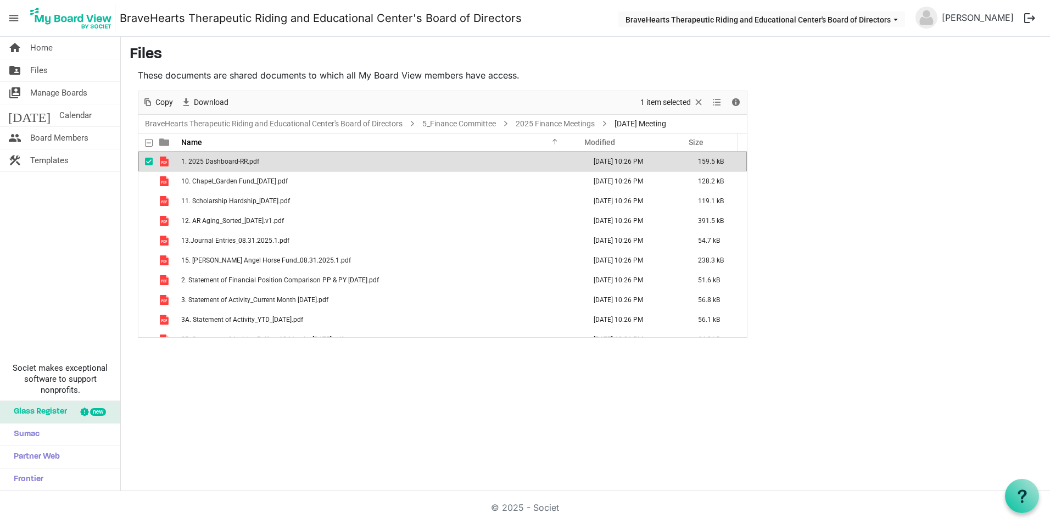
click at [233, 156] on td "1. 2025 Dashboard-RR.pdf" at bounding box center [380, 162] width 404 height 20
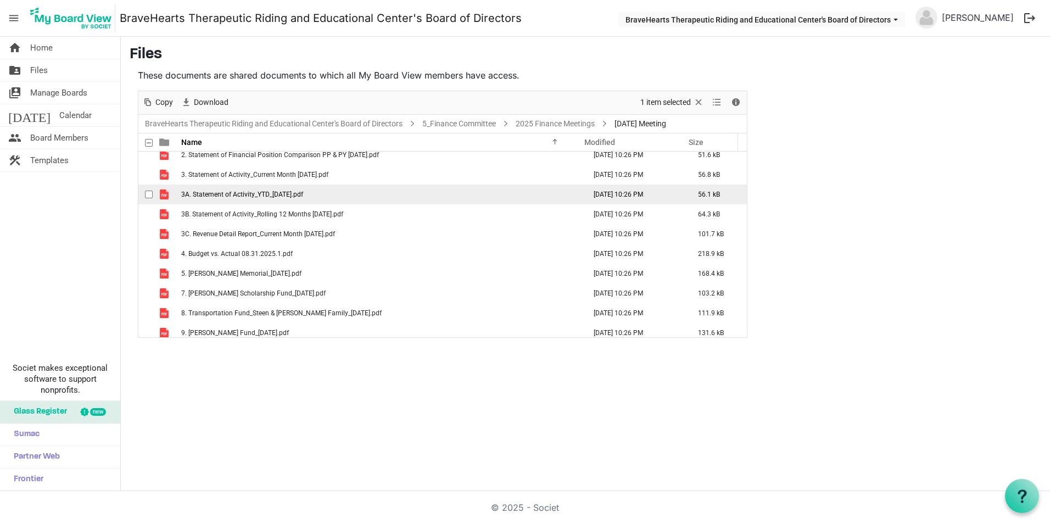
scroll to position [131, 0]
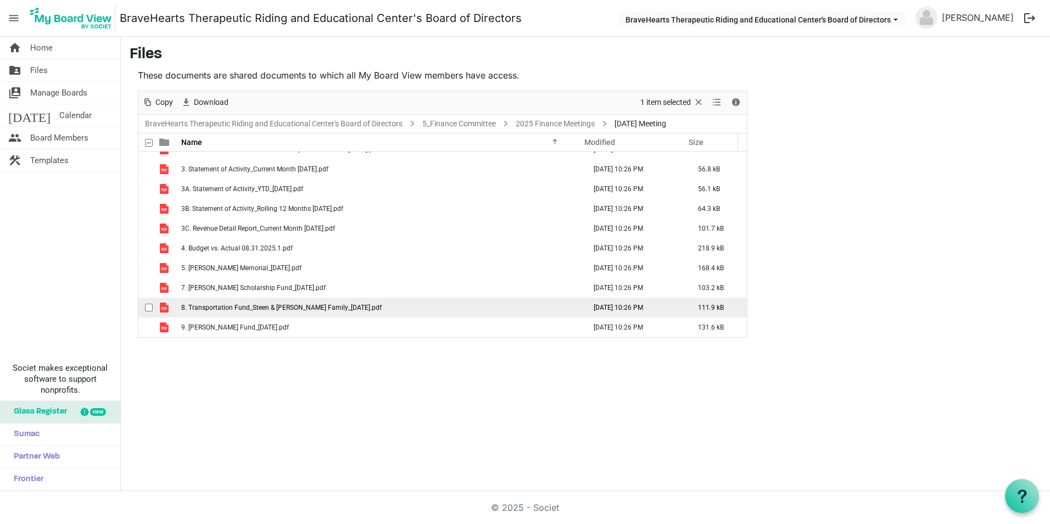
click at [333, 309] on span "8. Transportation Fund_Steen & [PERSON_NAME] Family_[DATE].pdf" at bounding box center [281, 308] width 200 height 8
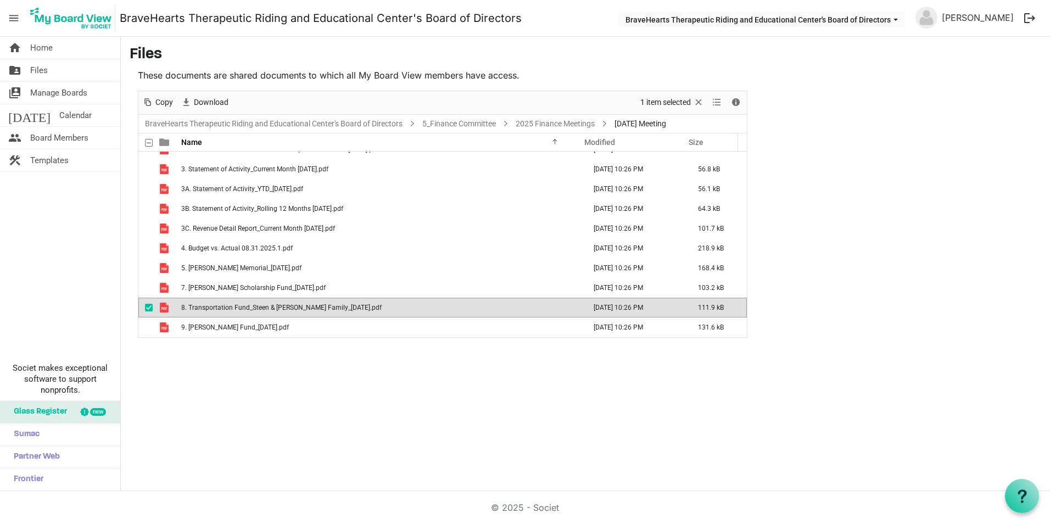
click at [333, 309] on span "8. Transportation Fund_Steen & [PERSON_NAME] Family_[DATE].pdf" at bounding box center [281, 308] width 200 height 8
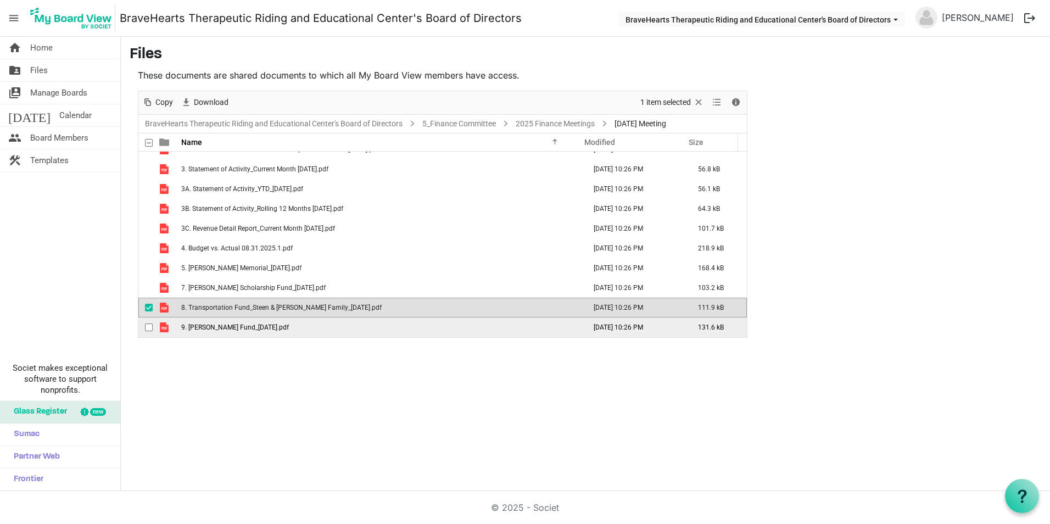
click at [242, 326] on span "9. [PERSON_NAME] Fund_[DATE].pdf" at bounding box center [235, 327] width 108 height 8
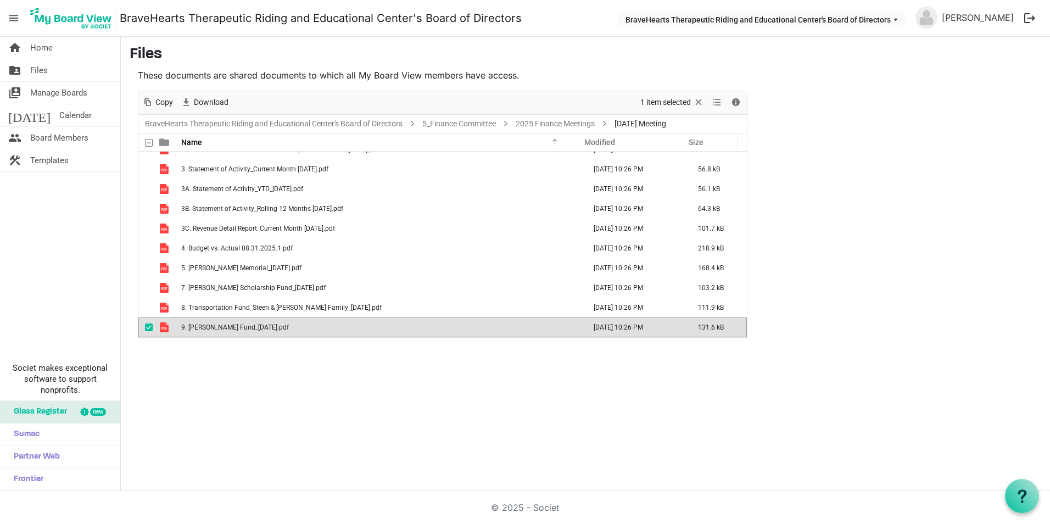
click at [242, 326] on span "9. [PERSON_NAME] Fund_[DATE].pdf" at bounding box center [235, 327] width 108 height 8
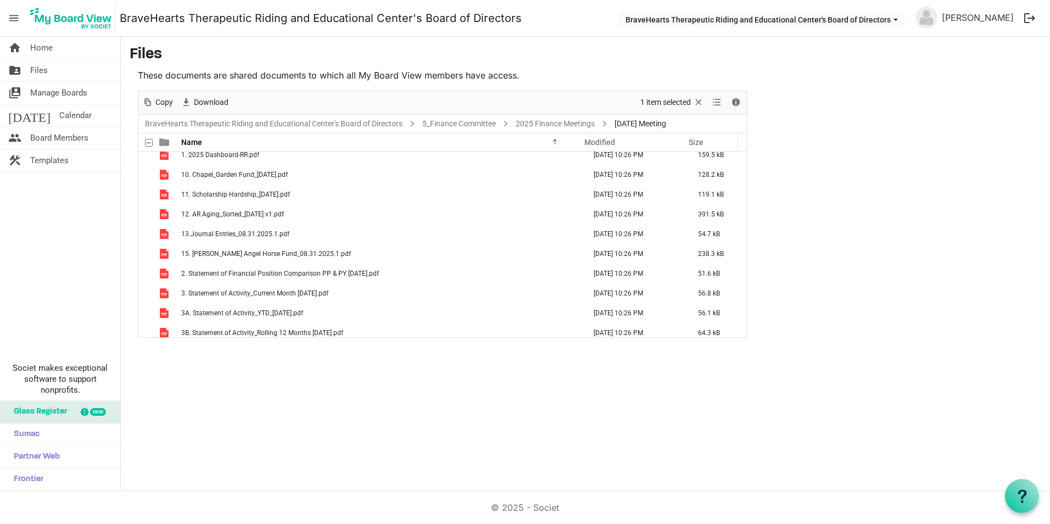
scroll to position [0, 0]
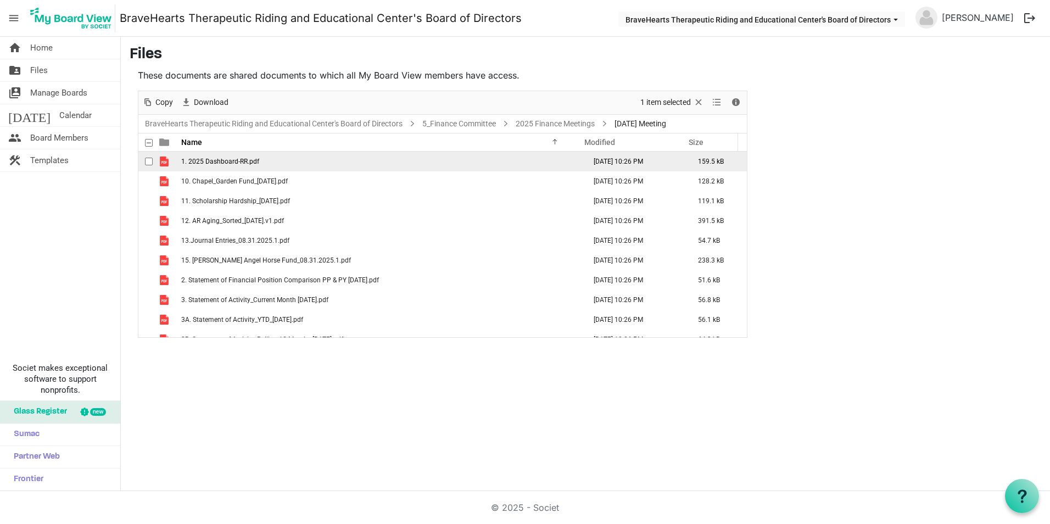
click at [234, 160] on span "1. 2025 Dashboard-RR.pdf" at bounding box center [220, 162] width 78 height 8
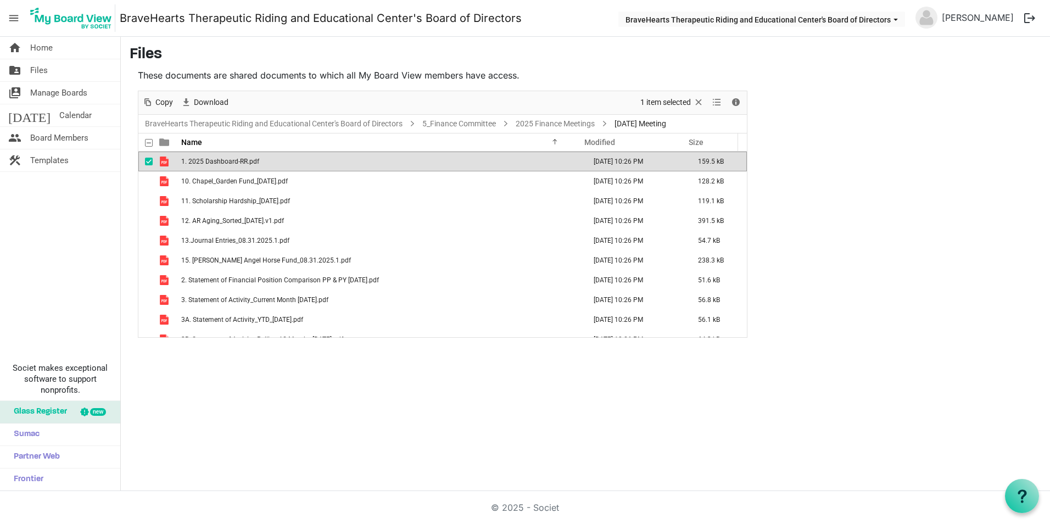
click at [234, 160] on span "1. 2025 Dashboard-RR.pdf" at bounding box center [220, 162] width 78 height 8
